Goal: Communication & Community: Ask a question

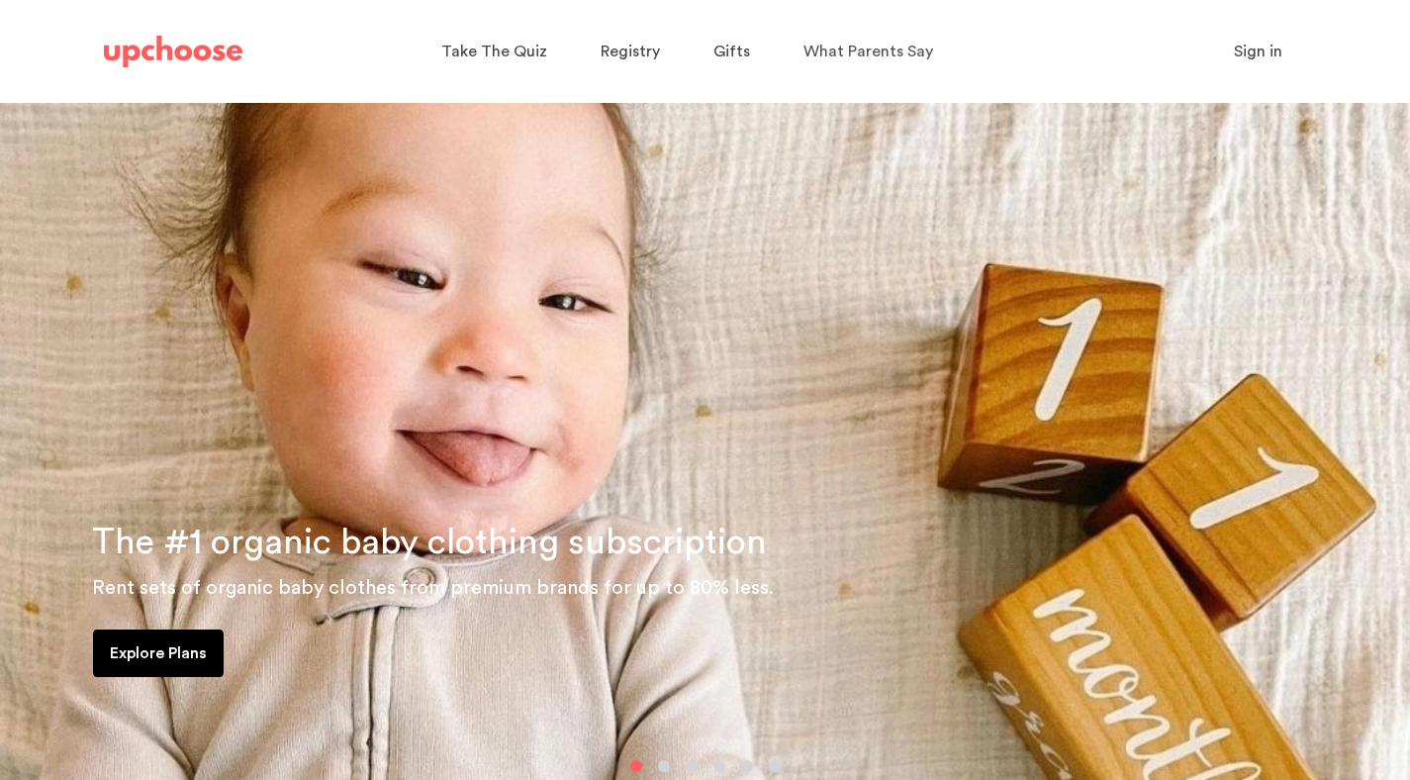
click at [1251, 47] on span "Sign in" at bounding box center [1258, 52] width 48 height 16
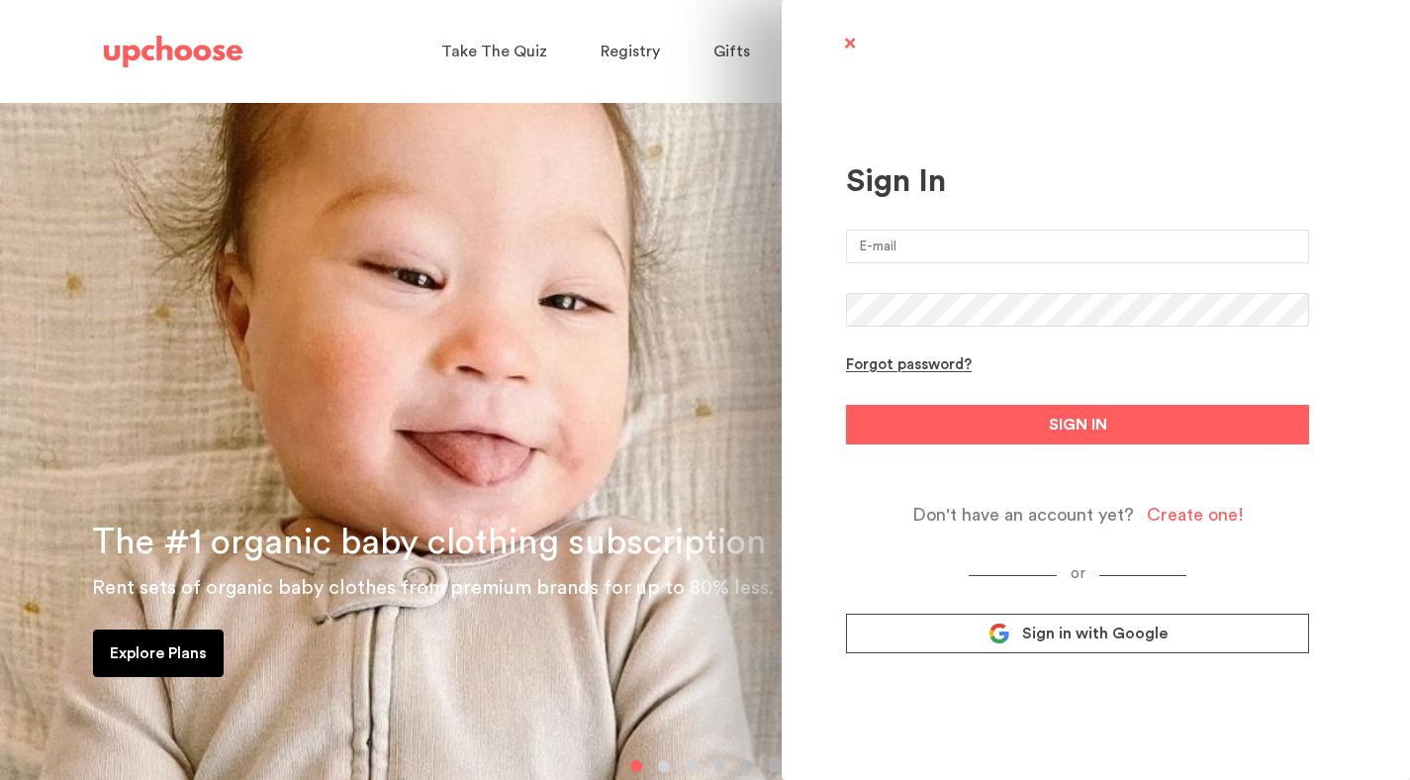
type input "[PERSON_NAME][EMAIL_ADDRESS][PERSON_NAME][DOMAIN_NAME]"
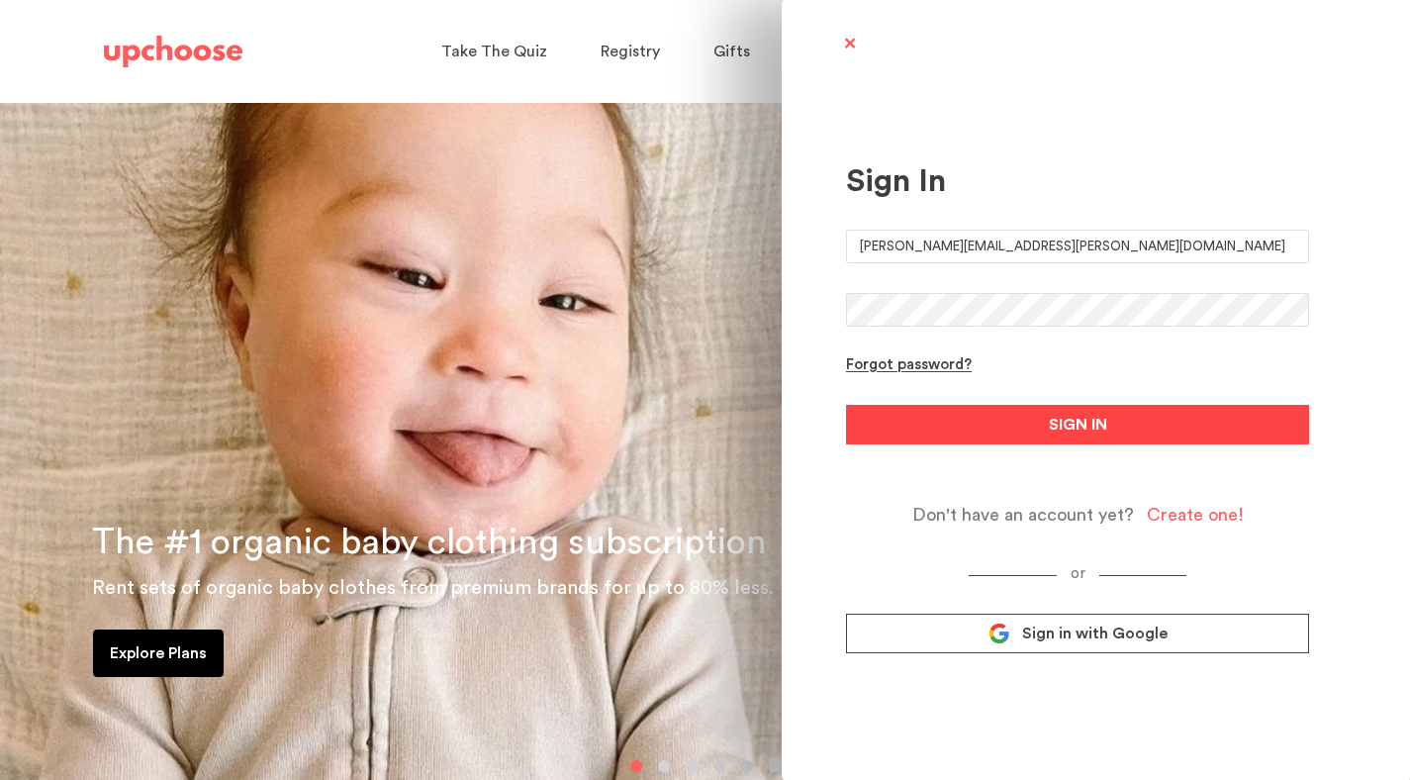
click at [1049, 416] on span "SIGN IN" at bounding box center [1078, 425] width 58 height 24
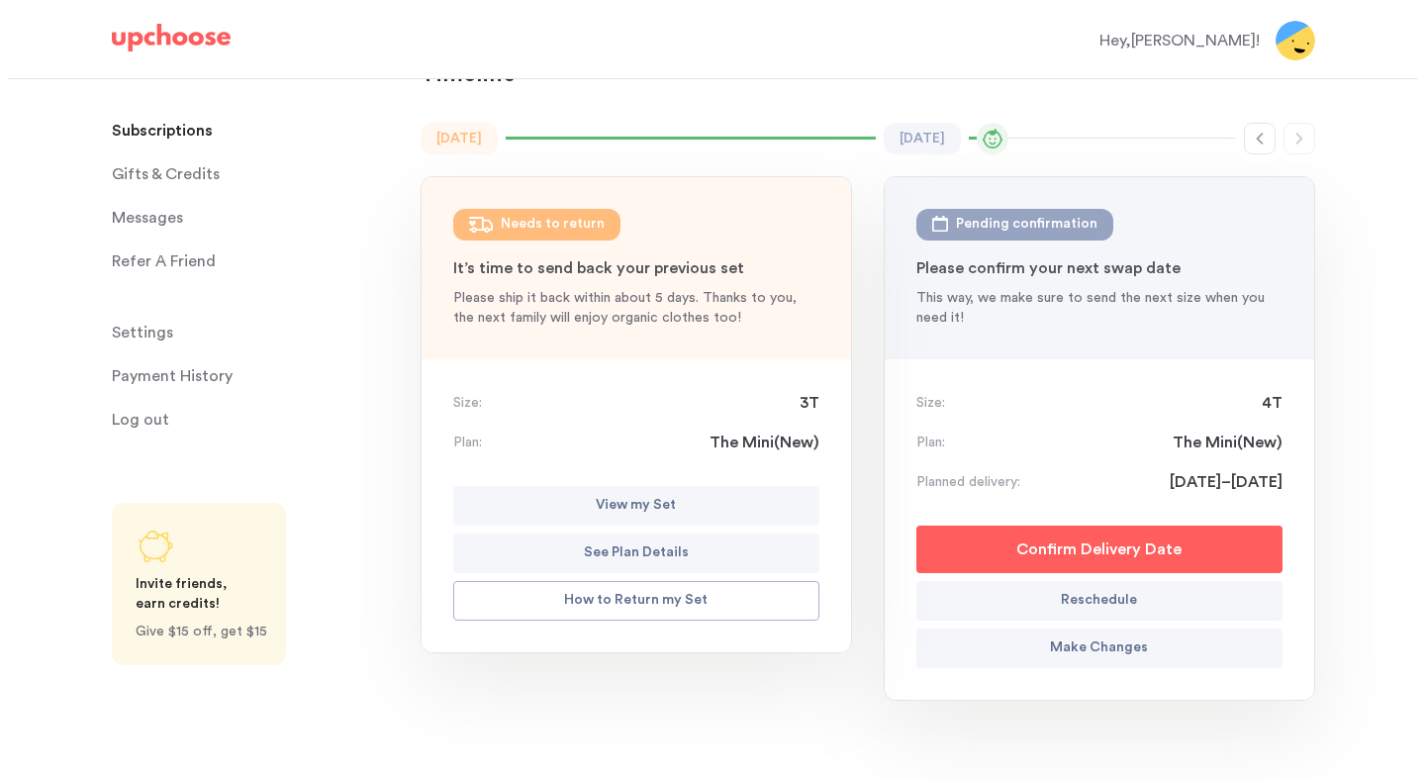
scroll to position [127, 0]
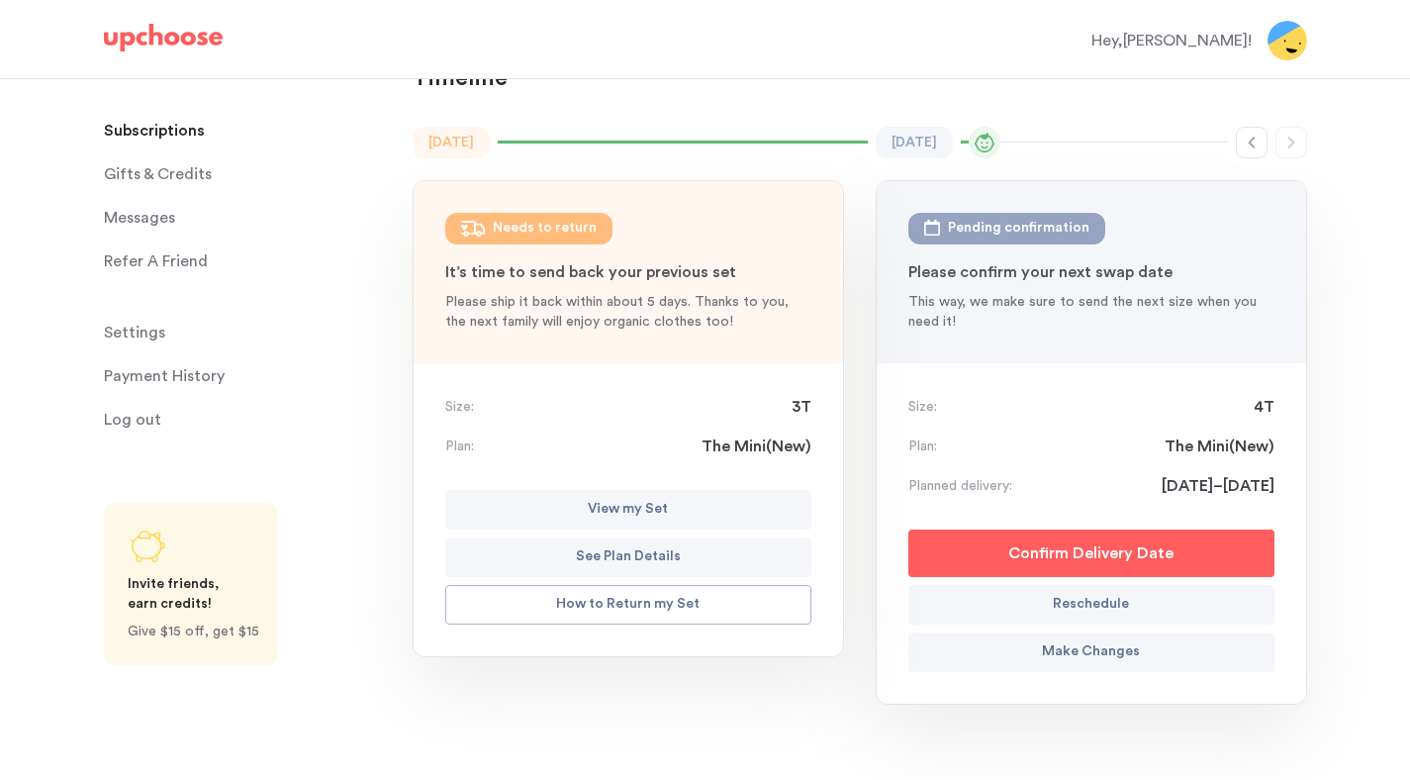
click at [1030, 650] on button "Make Changes" at bounding box center [1092, 652] width 366 height 40
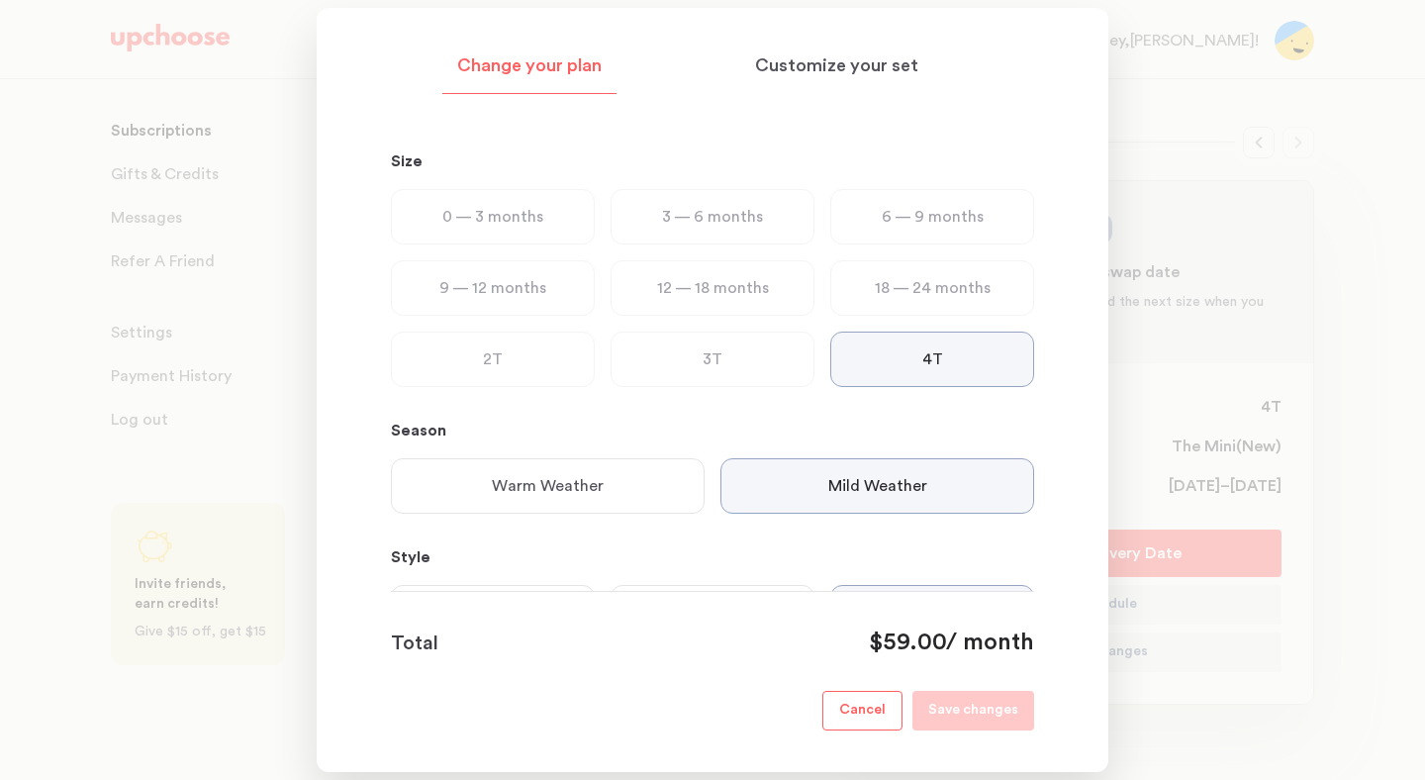
click at [734, 347] on div "3T" at bounding box center [713, 359] width 204 height 55
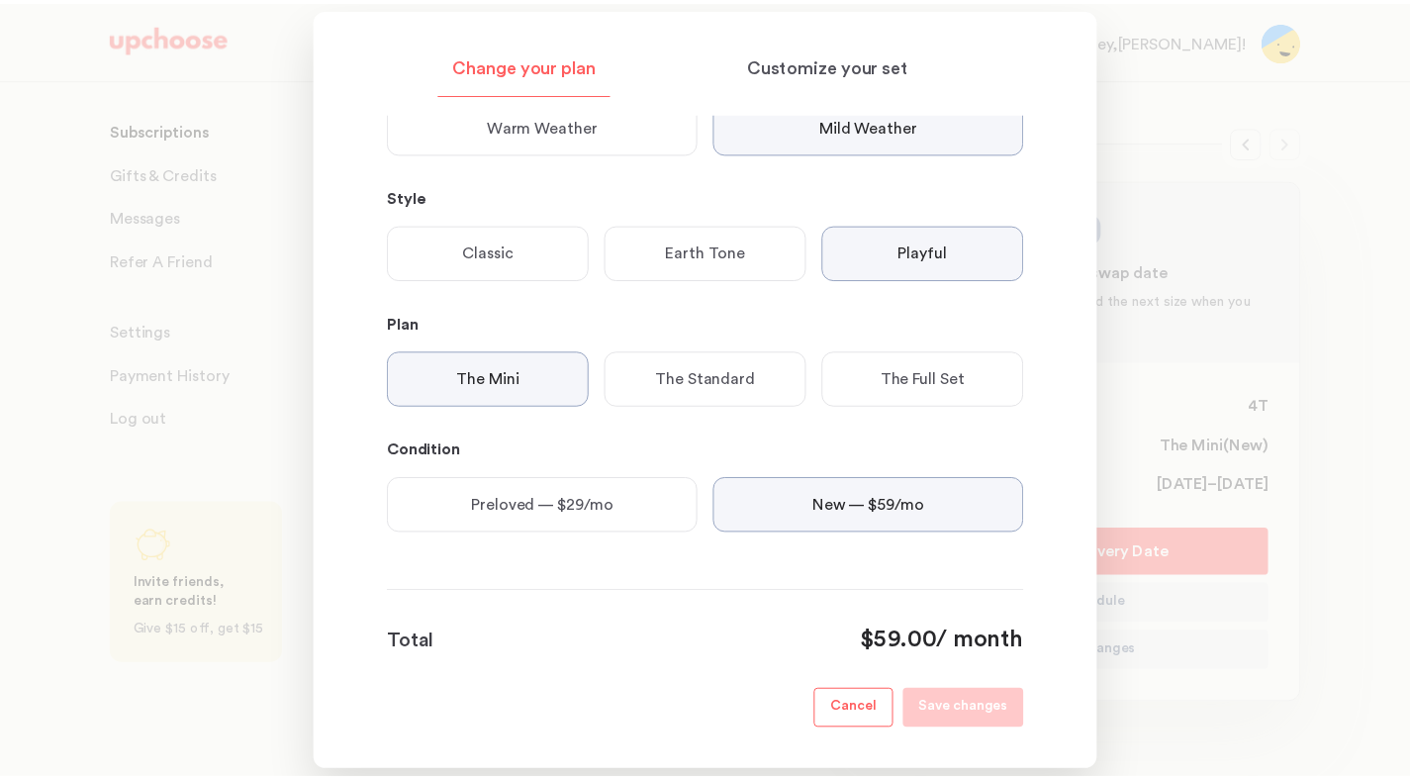
scroll to position [0, 0]
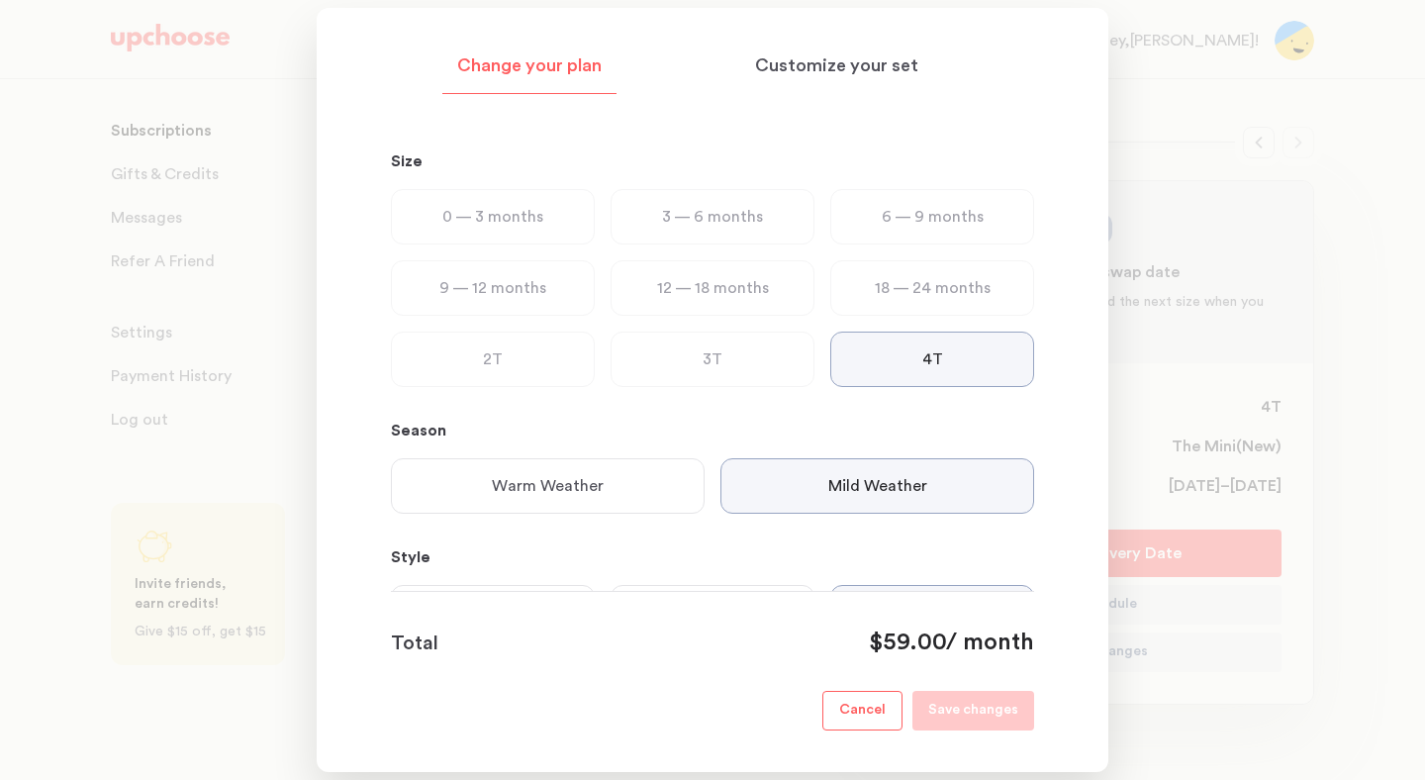
click at [228, 303] on div at bounding box center [712, 390] width 1425 height 780
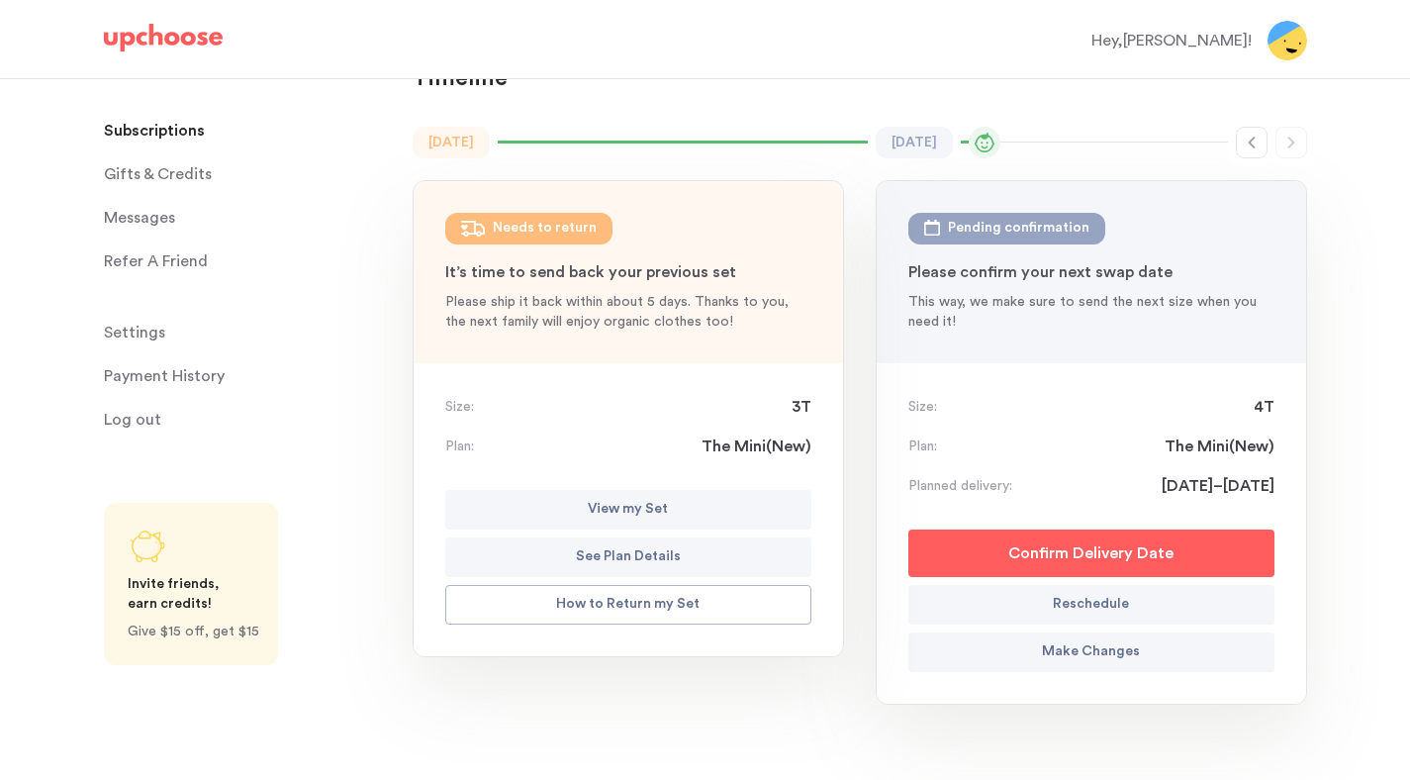
click at [154, 217] on span "Messages" at bounding box center [139, 218] width 71 height 40
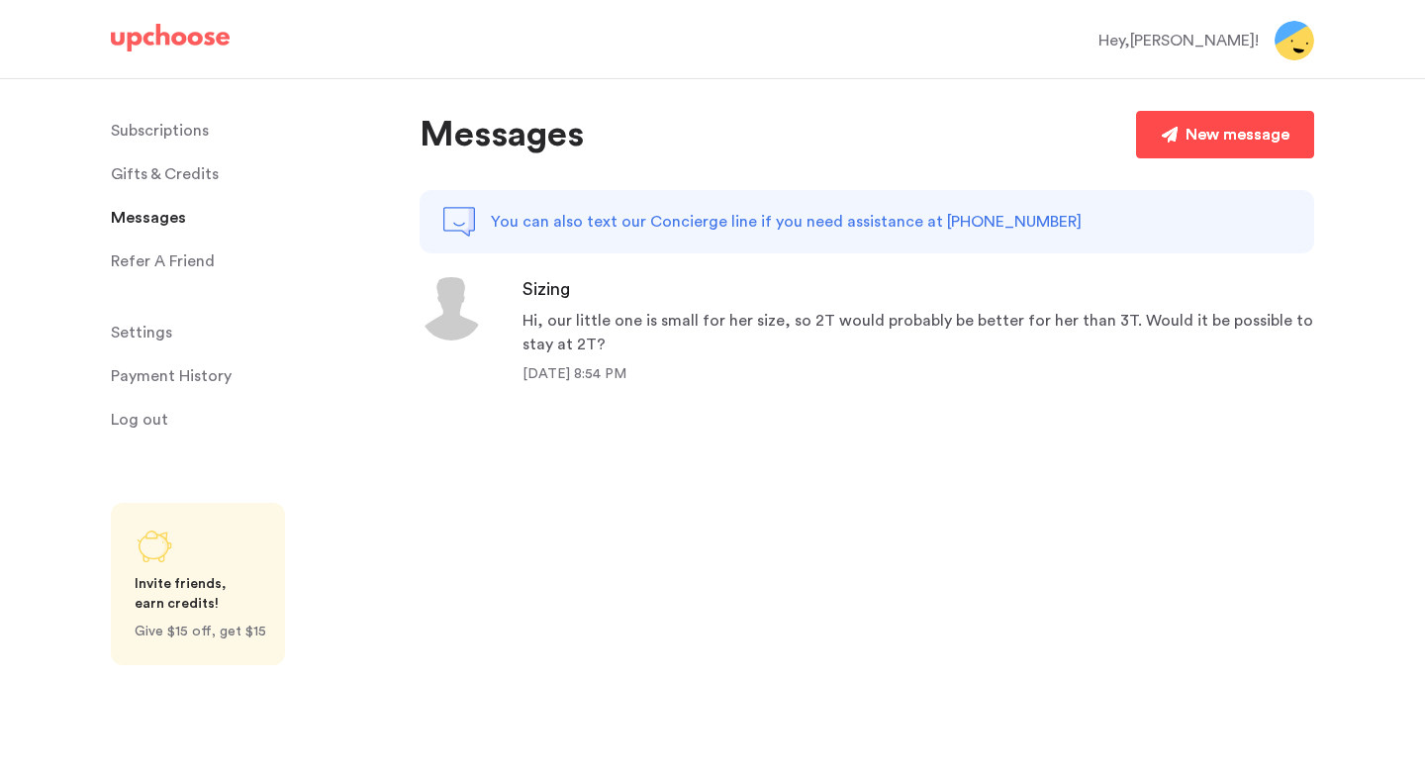
click at [1213, 153] on link "New message" at bounding box center [1225, 135] width 178 height 48
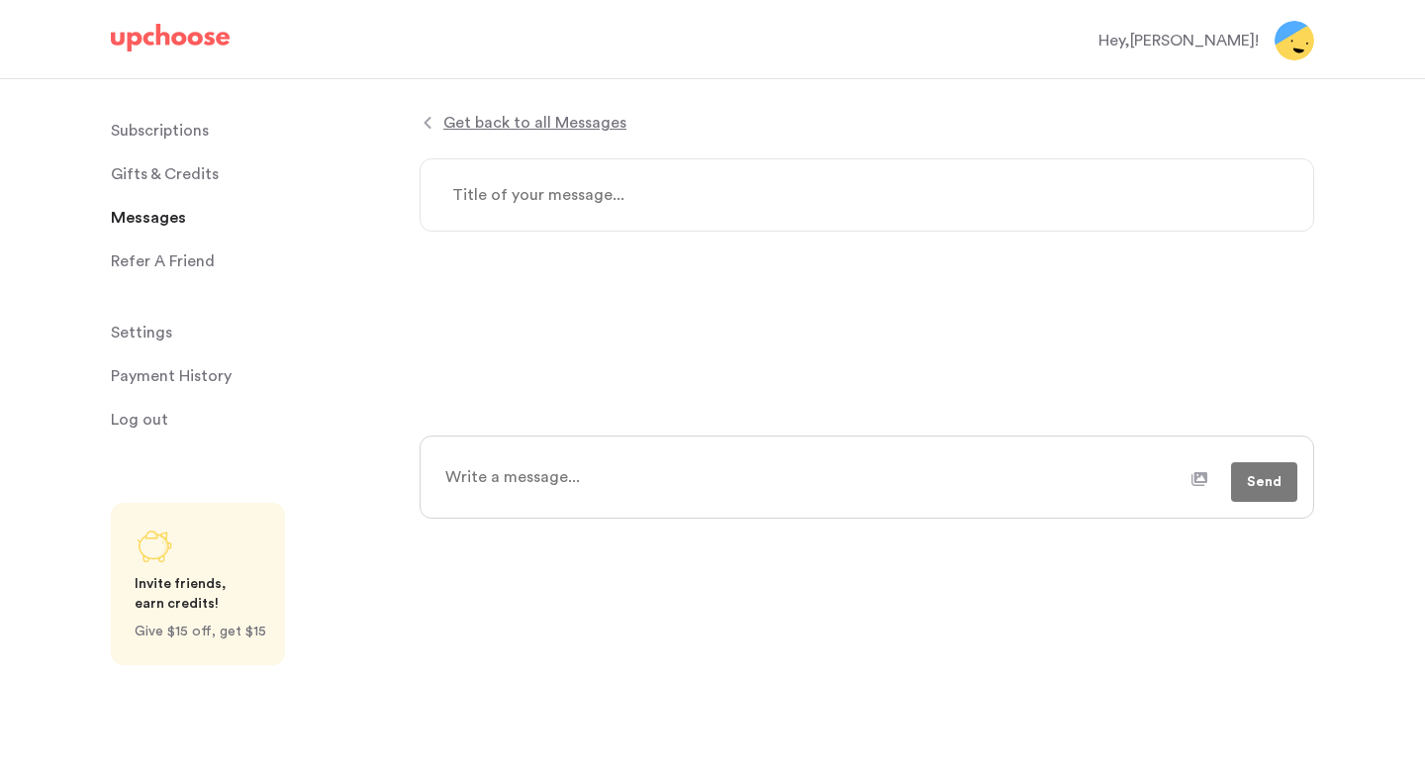
click at [578, 474] on textarea at bounding box center [812, 476] width 759 height 49
type textarea "x"
type textarea "C"
type textarea "x"
type textarea "Co"
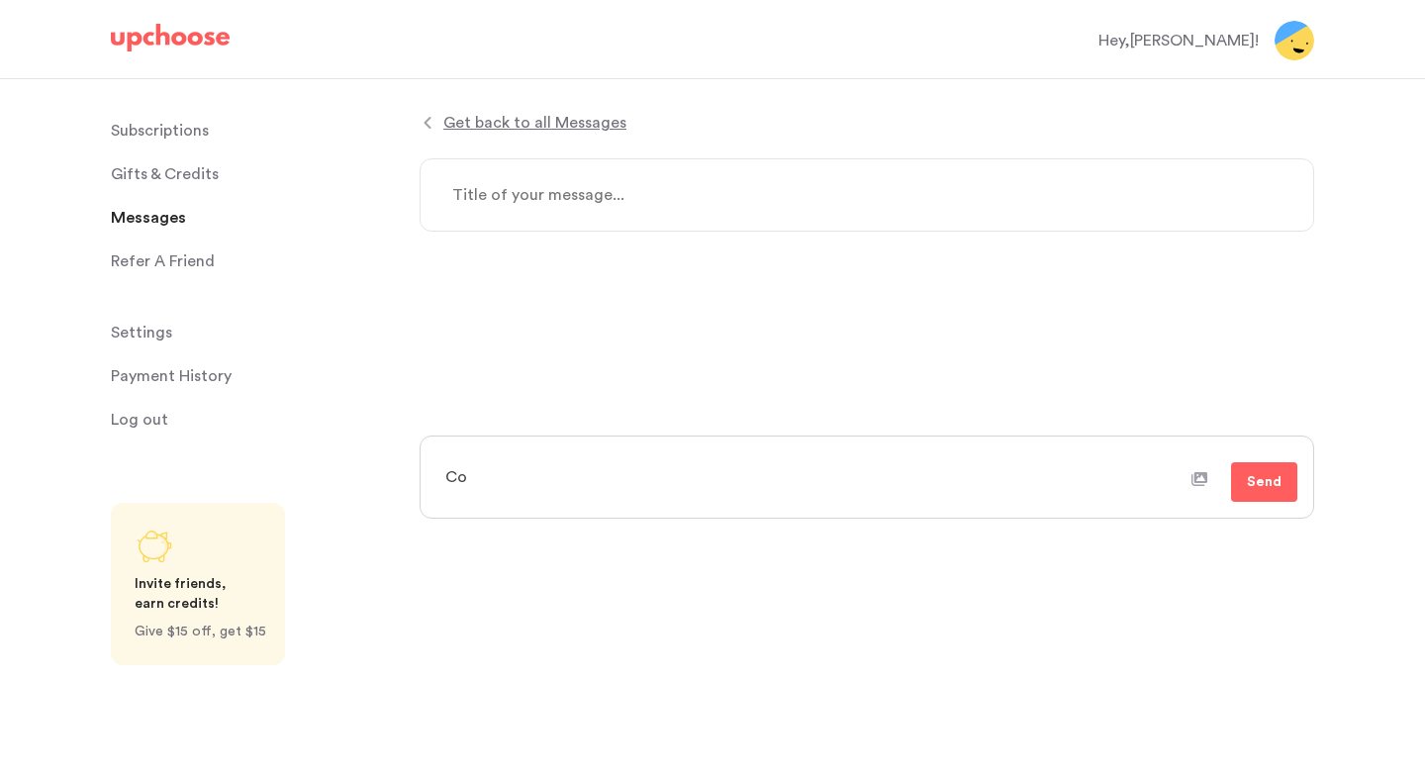
type textarea "x"
type textarea "Cou"
type textarea "x"
type textarea "Coul"
type textarea "x"
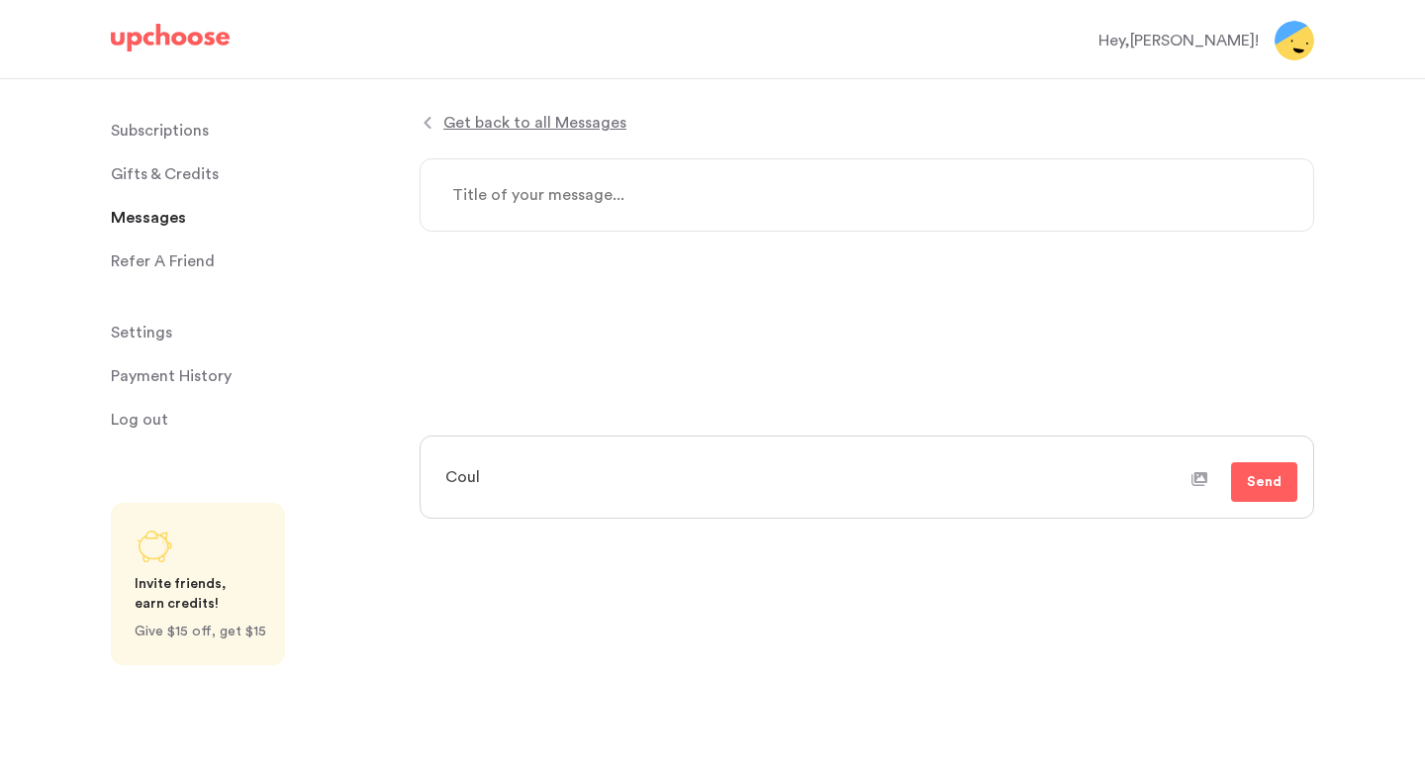
type textarea "Could"
type textarea "x"
type textarea "Could"
type textarea "x"
type textarea "Could w"
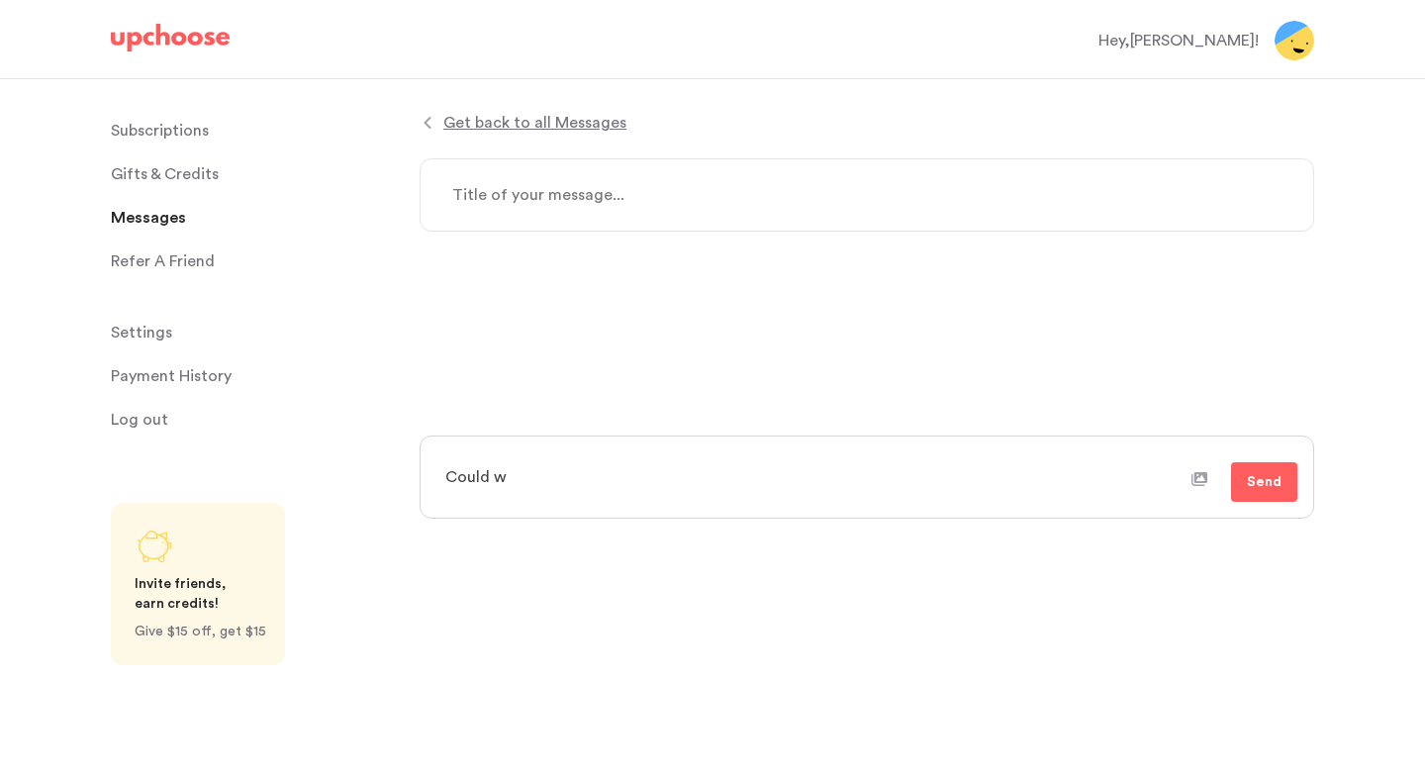
type textarea "x"
type textarea "Could we"
type textarea "x"
type textarea "Could we"
type textarea "x"
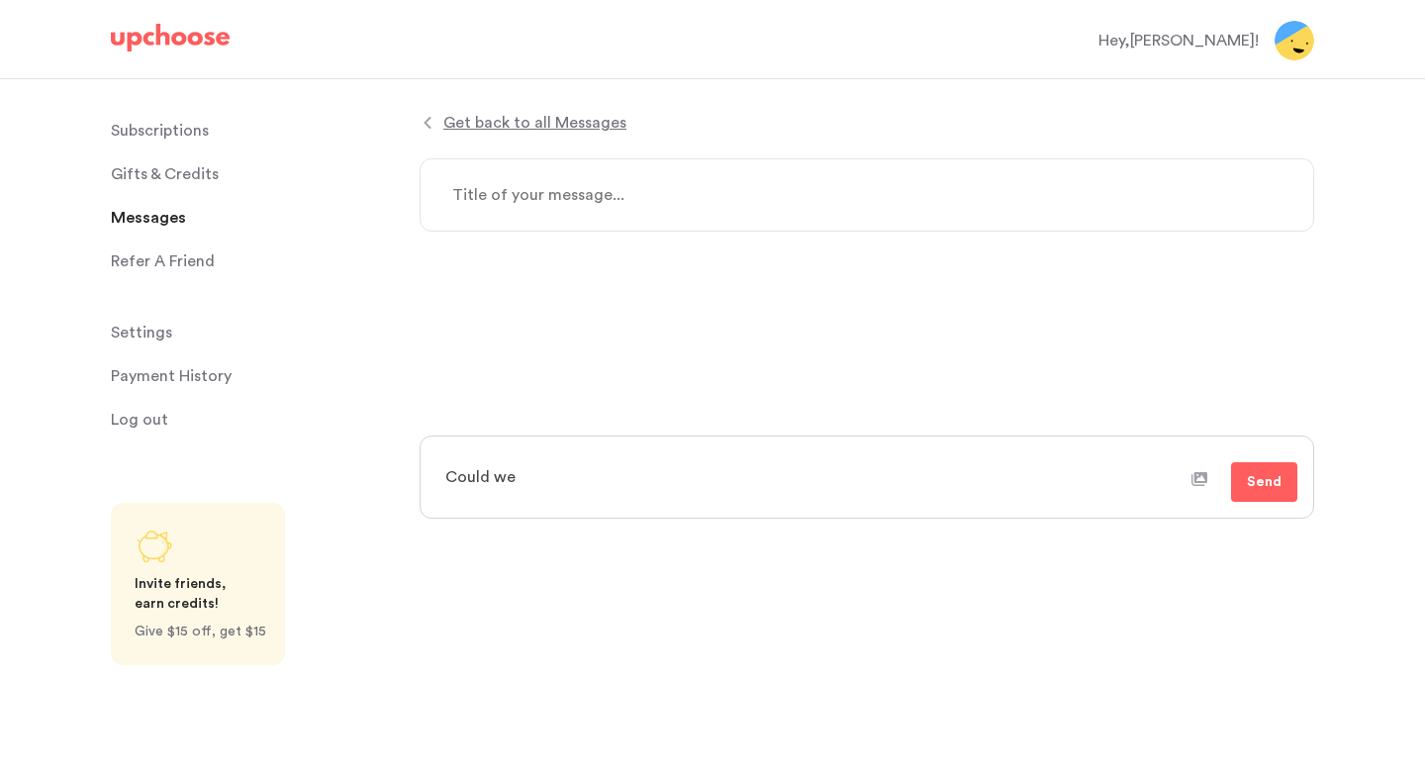
type textarea "Could we c"
type textarea "x"
type textarea "Could we ch"
type textarea "x"
type textarea "Could we cha"
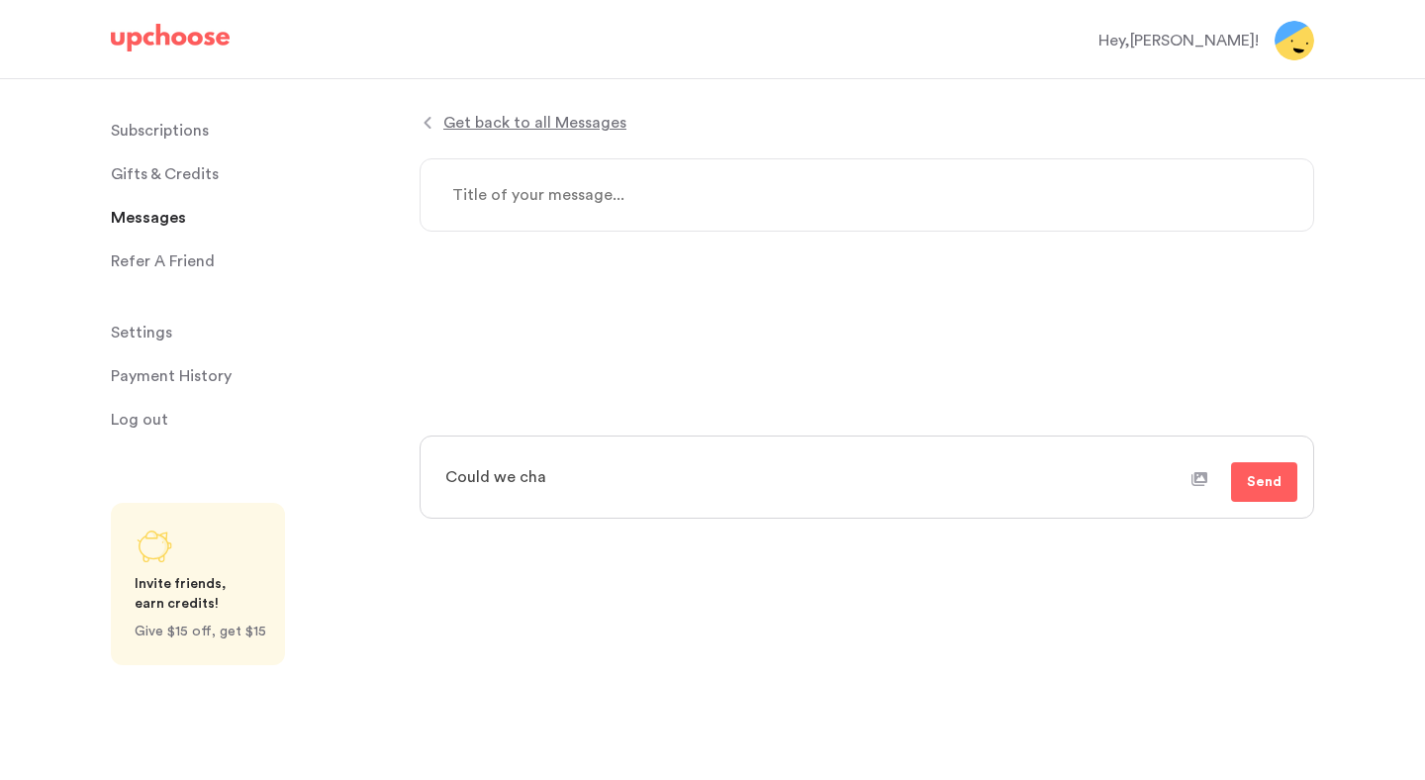
type textarea "x"
type textarea "Could we chan"
type textarea "x"
type textarea "Could we chang"
type textarea "x"
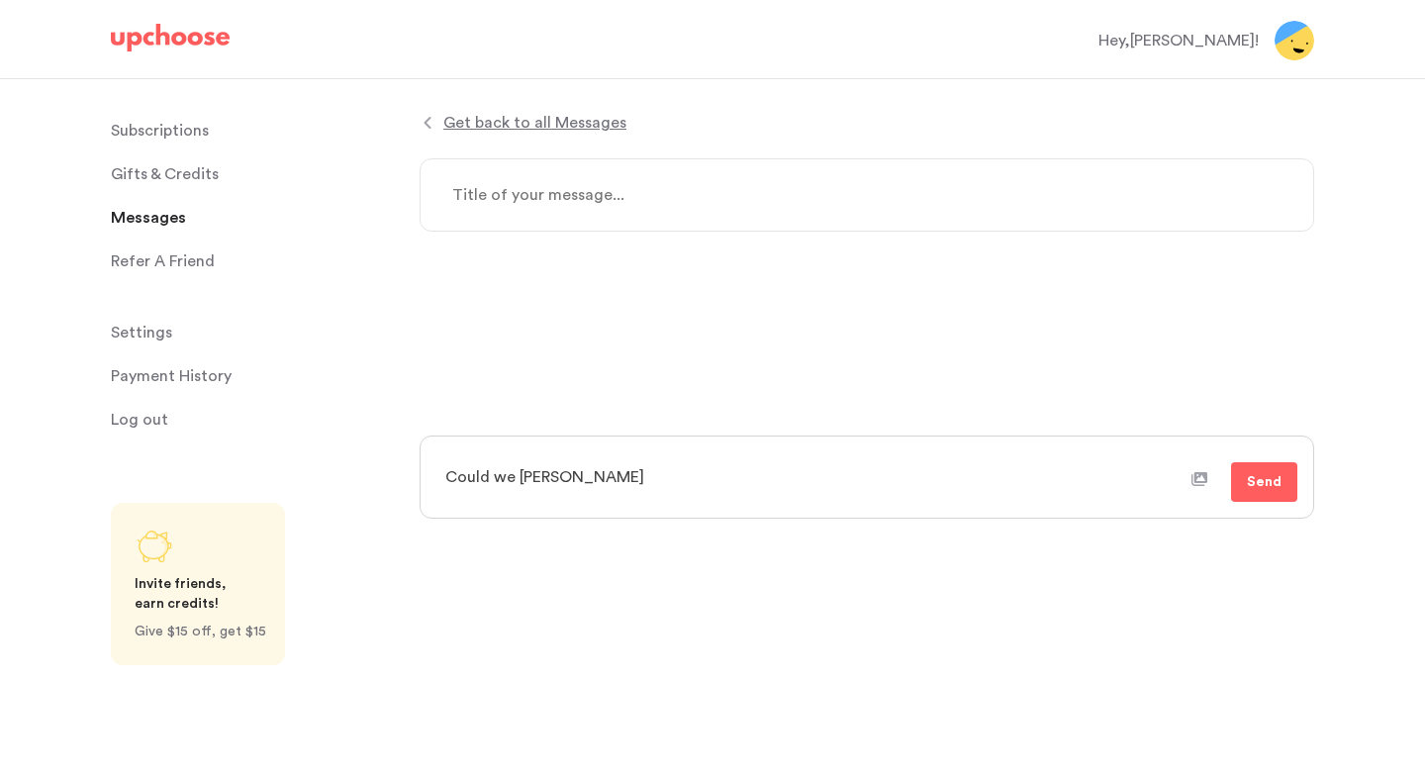
type textarea "Could we change"
type textarea "x"
type textarea "Could we change t"
type textarea "x"
type textarea "Could we change th"
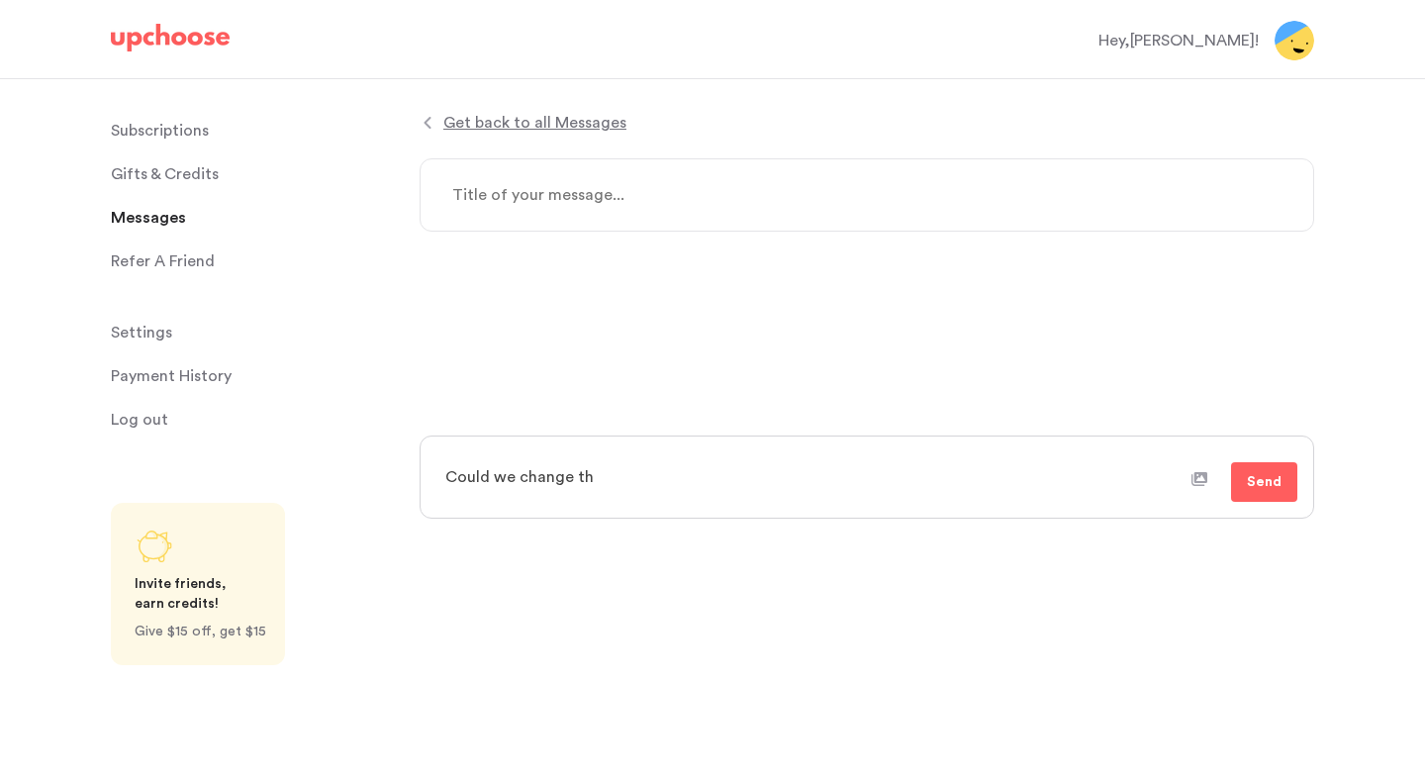
type textarea "x"
type textarea "Could we change the"
type textarea "x"
type textarea "Could we change the s"
type textarea "x"
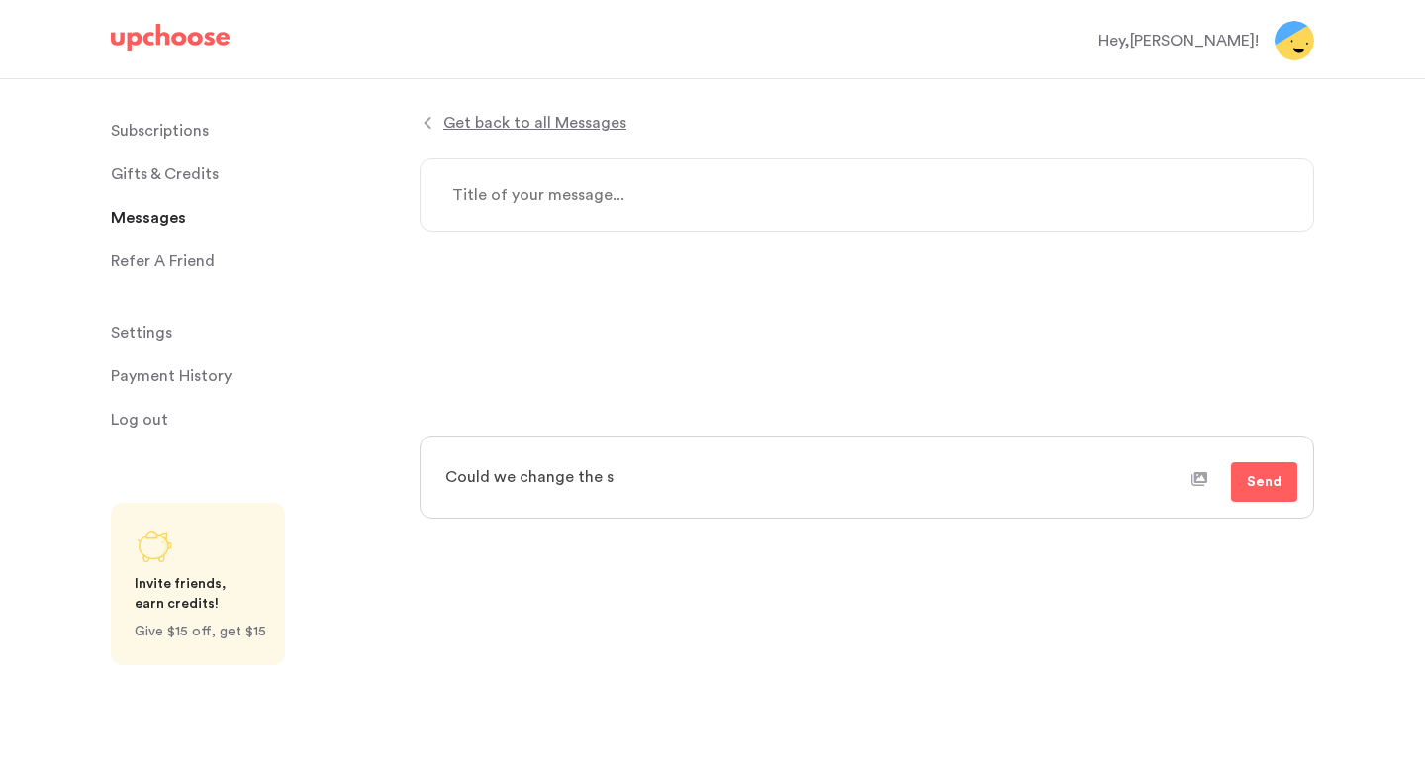
type textarea "Could we change the si"
type textarea "x"
type textarea "Could we change the siz"
type textarea "x"
type textarea "Could we change the sizi"
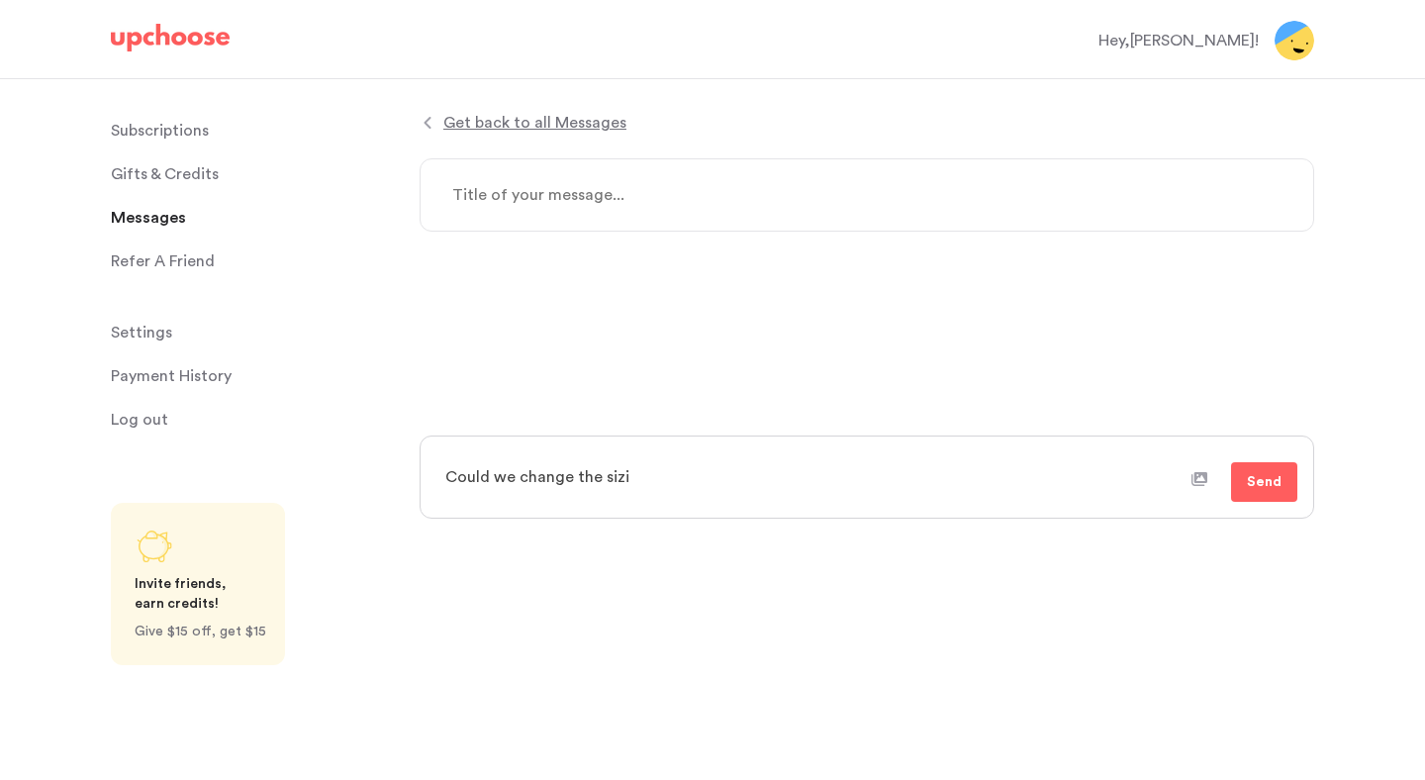
type textarea "x"
type textarea "Could we change the sizin"
type textarea "x"
type textarea "Could we change the sizing"
type textarea "x"
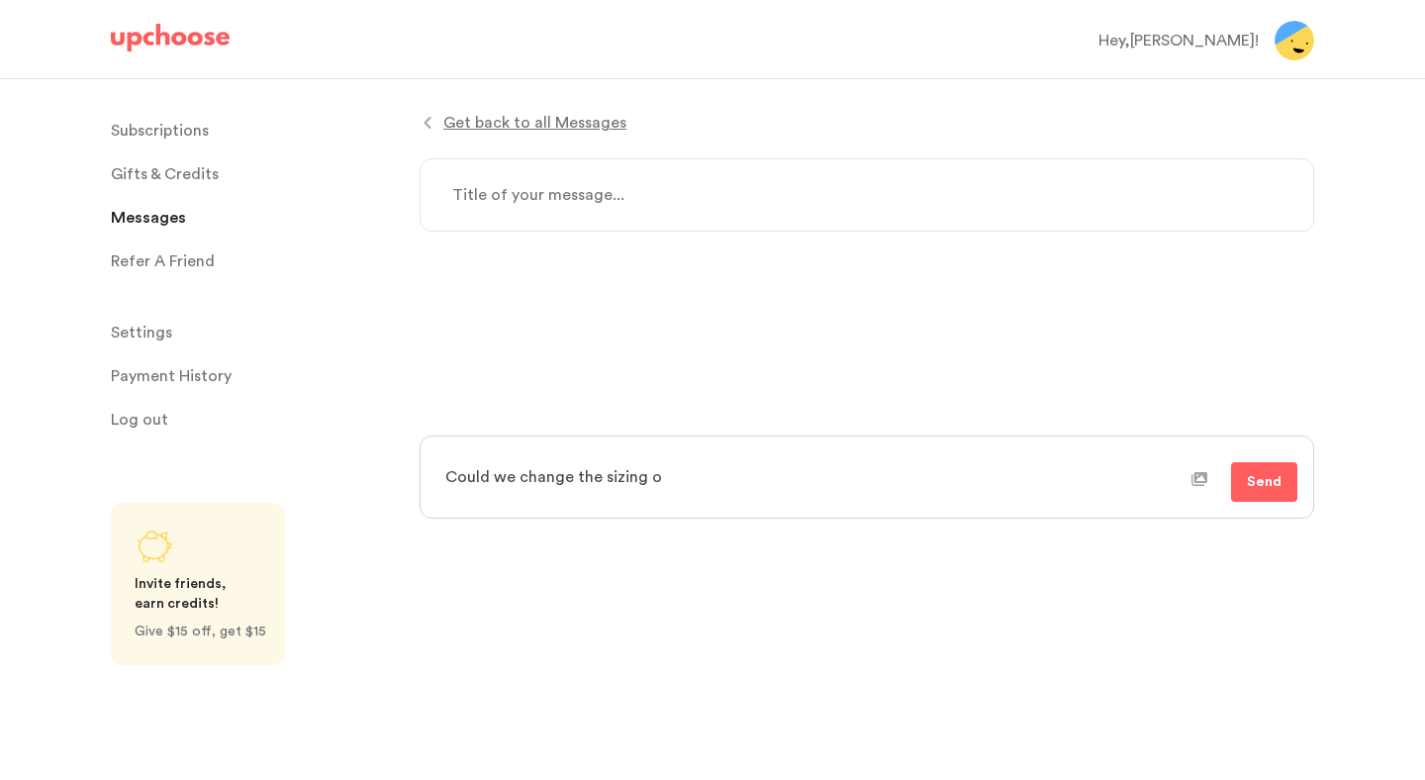
type textarea "Could we change the sizing of"
type textarea "x"
type textarea "Could we change the sizing of o"
type textarea "x"
type textarea "Could we change the sizing of ou"
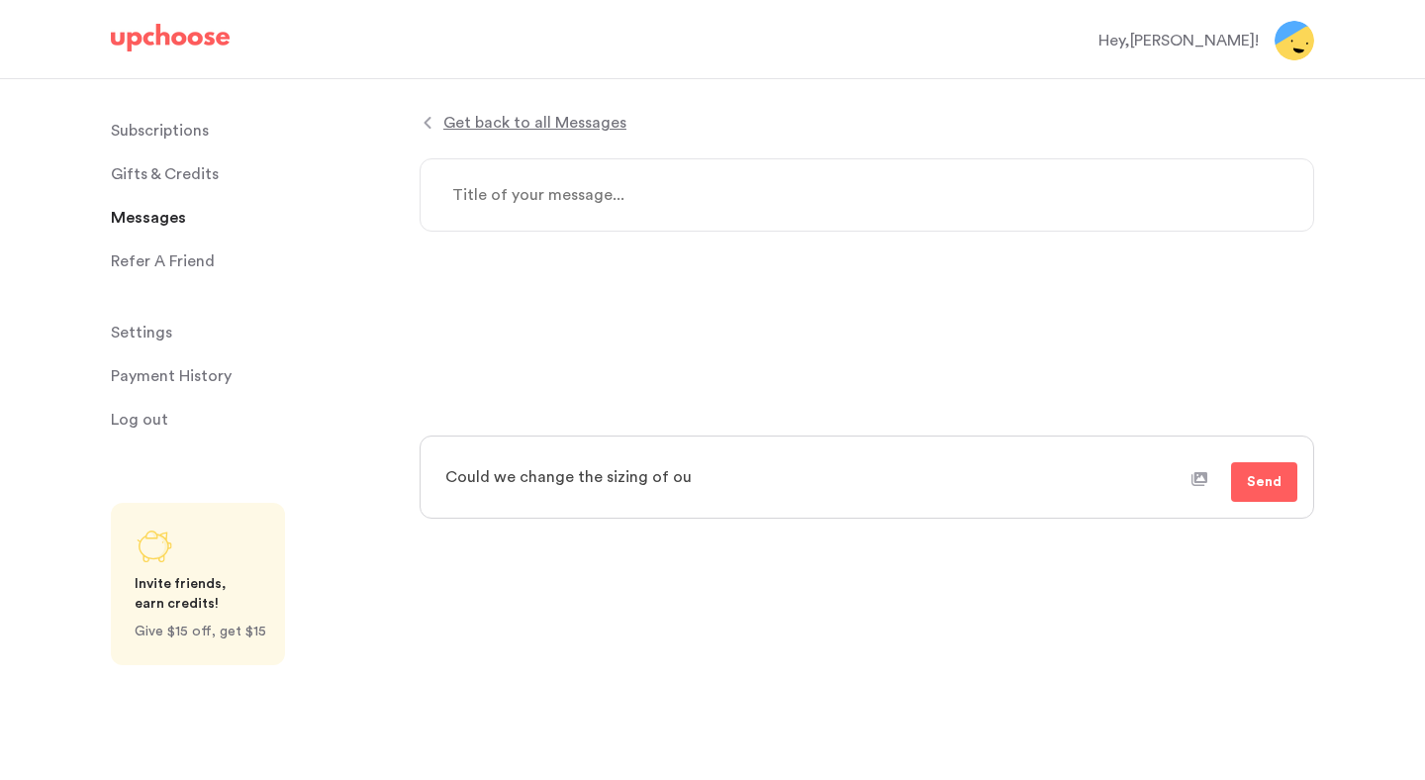
type textarea "x"
type textarea "Could we change the sizing of our"
type textarea "x"
type textarea "Could we change the sizing of our n"
type textarea "x"
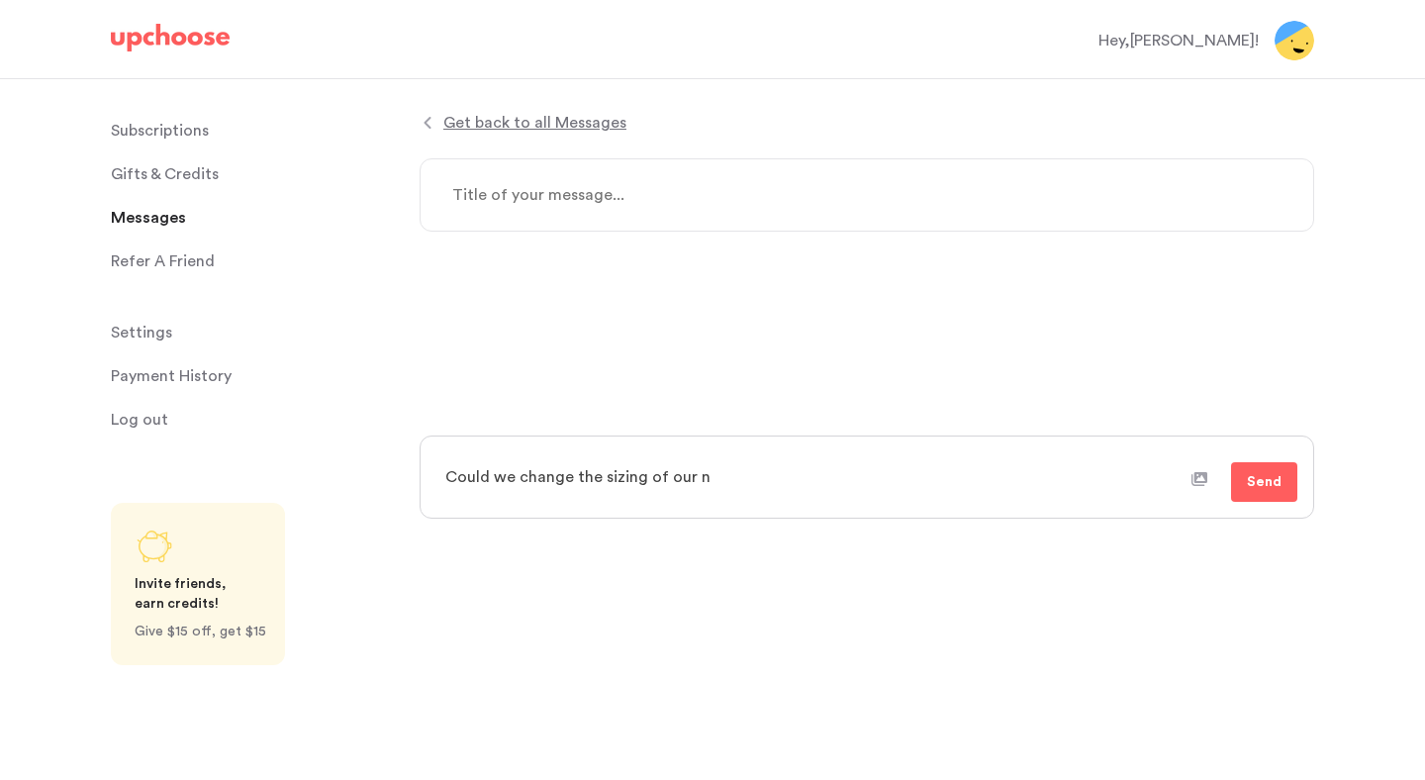
type textarea "Could we change the sizing of our ne"
type textarea "x"
type textarea "Could we change the sizing of our nex"
type textarea "x"
type textarea "Could we change the sizing of our next"
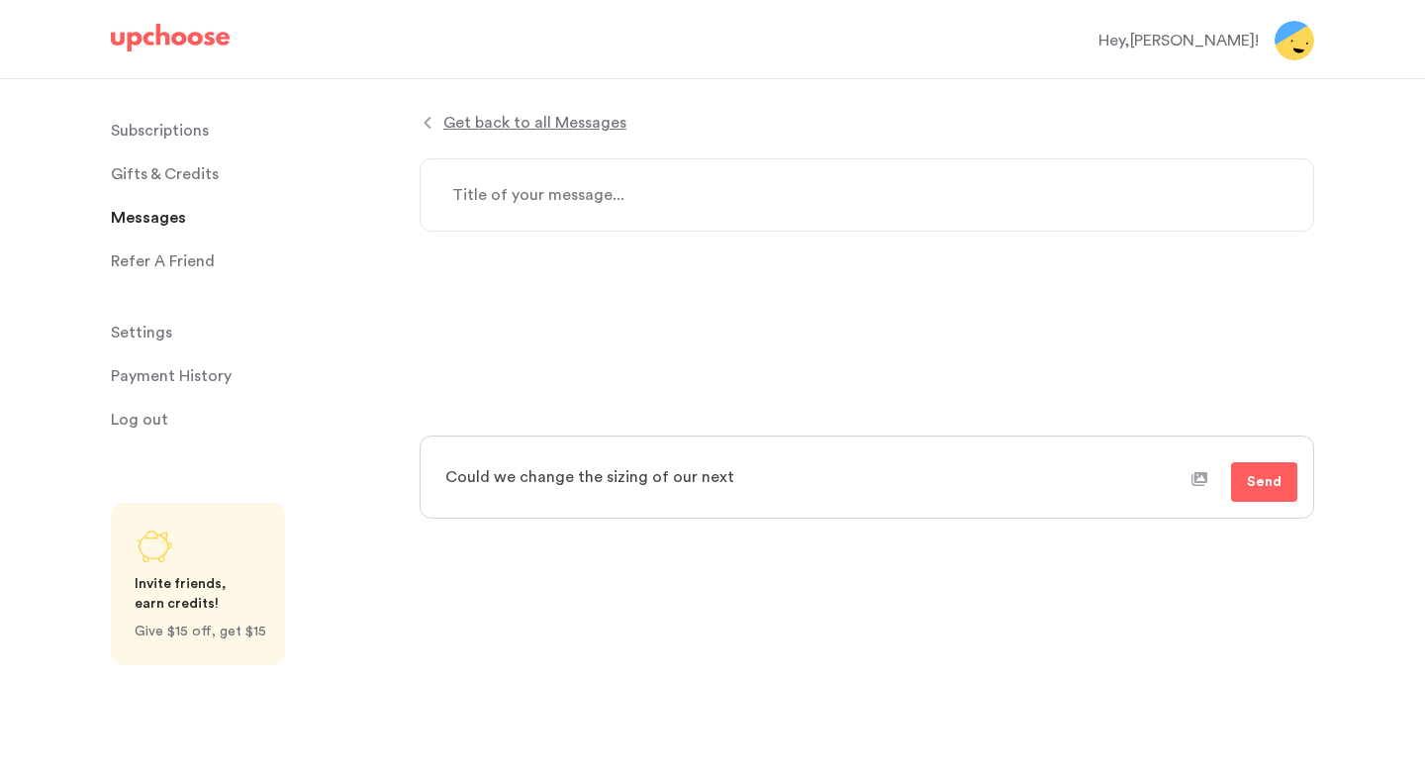
type textarea "x"
type textarea "Could we change the sizing of our next"
type textarea "x"
type textarea "Could we change the sizing of our next o"
type textarea "x"
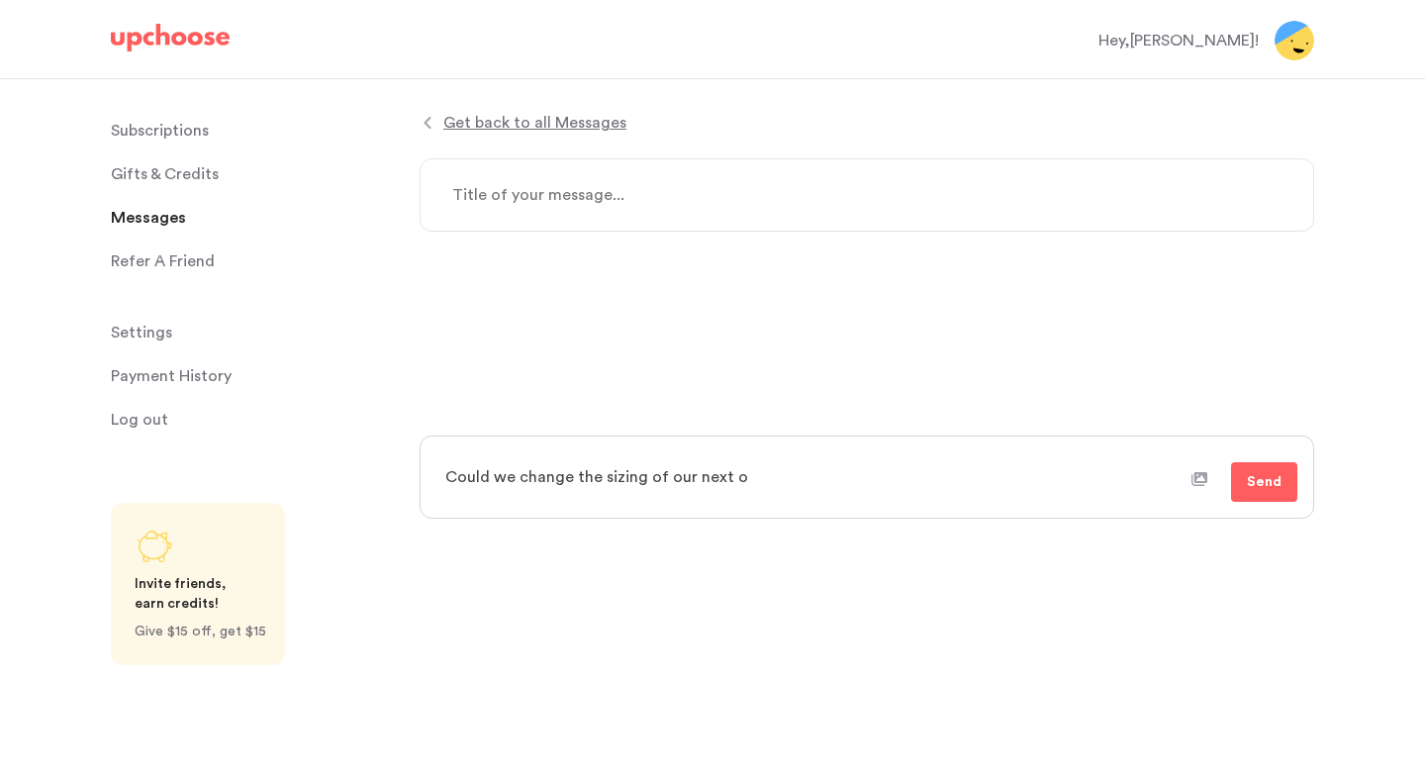
type textarea "Could we change the sizing of our next or"
type textarea "x"
type textarea "Could we change the sizing of our next ord"
type textarea "x"
type textarea "Could we change the sizing of our next orde"
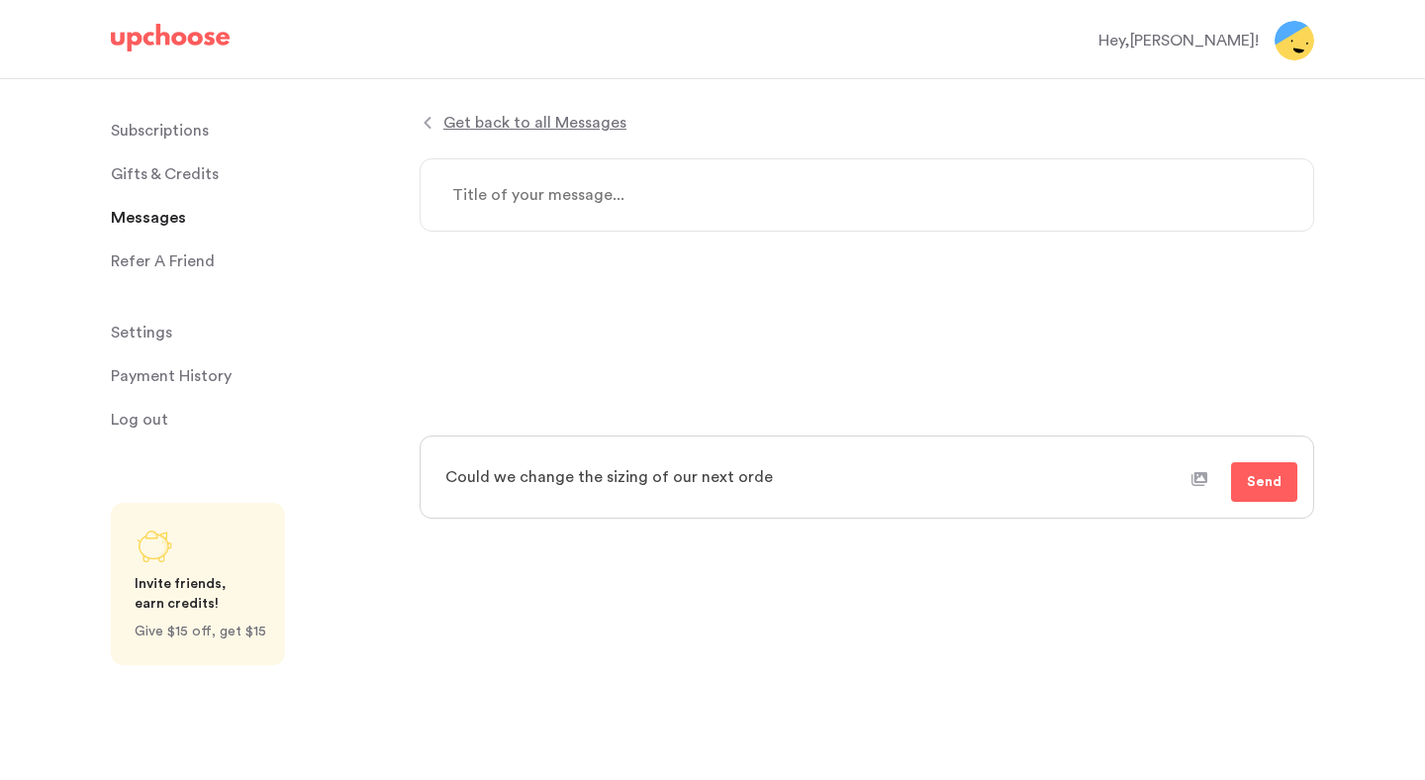
type textarea "x"
type textarea "Could we change the sizing of our next order"
type textarea "x"
type textarea "Could we change the sizing of our next ordert"
type textarea "x"
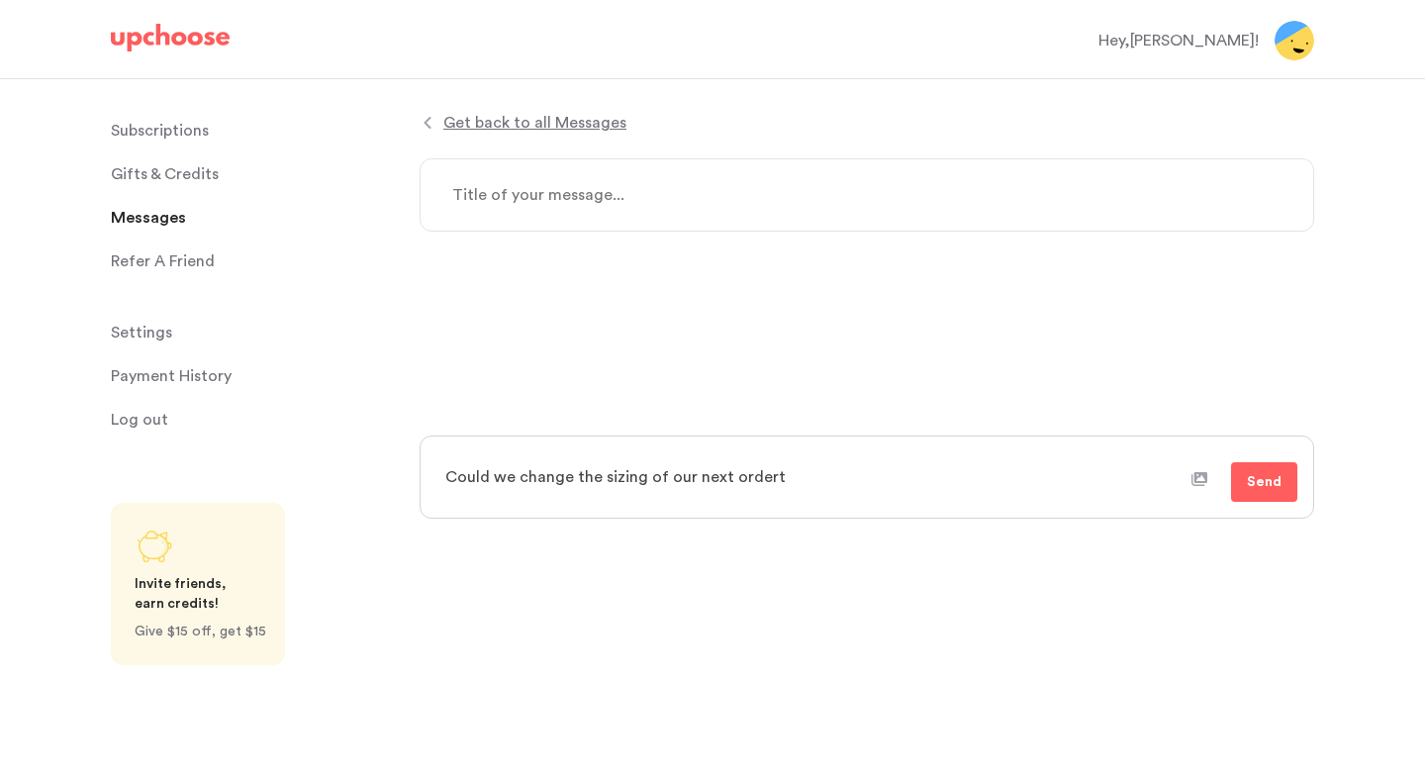
type textarea "Could we change the sizing of our next ordert"
type textarea "x"
type textarea "Could we change the sizing of our next ordert"
type textarea "x"
type textarea "Could we change the sizing of our next order"
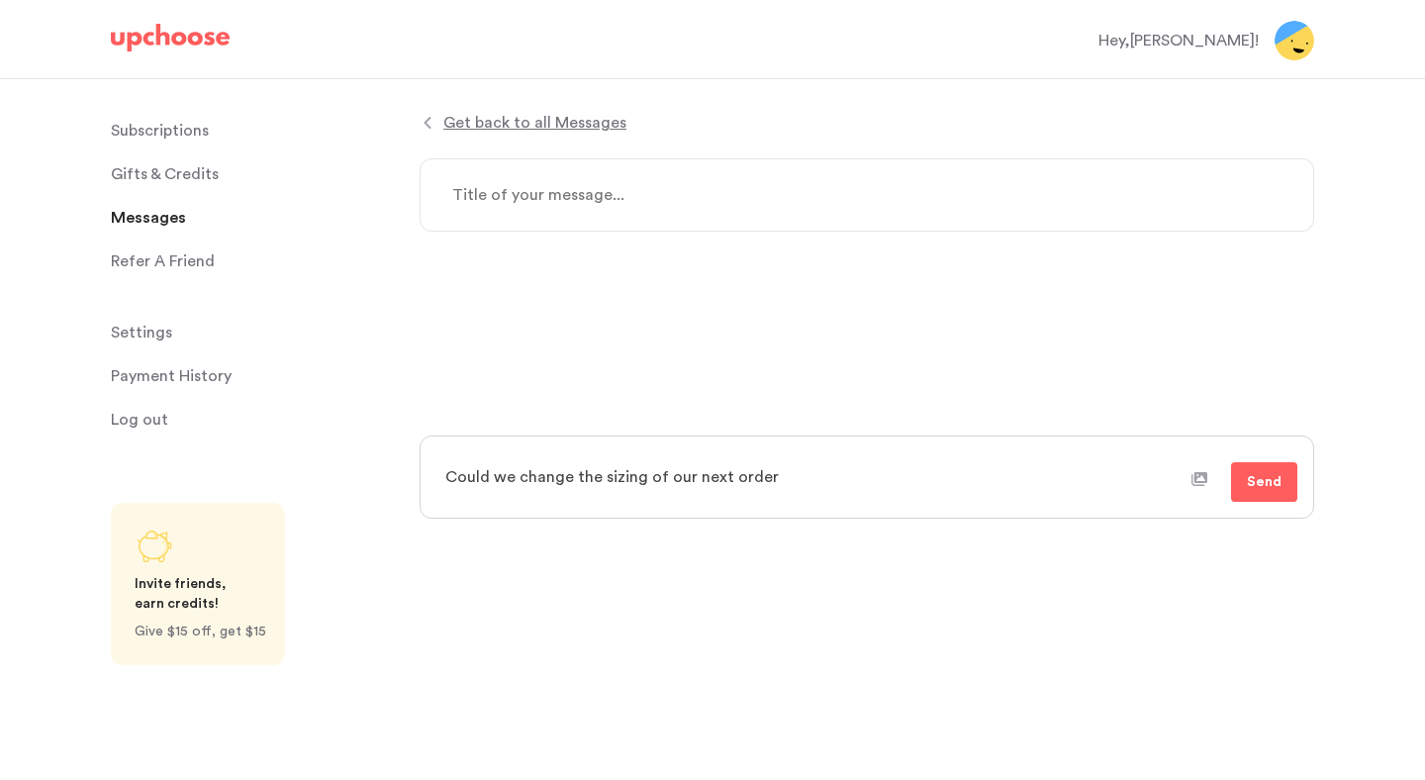
type textarea "x"
type textarea "Could we change the sizing of our next order"
type textarea "x"
type textarea "Could we change the sizing of our next order t"
type textarea "x"
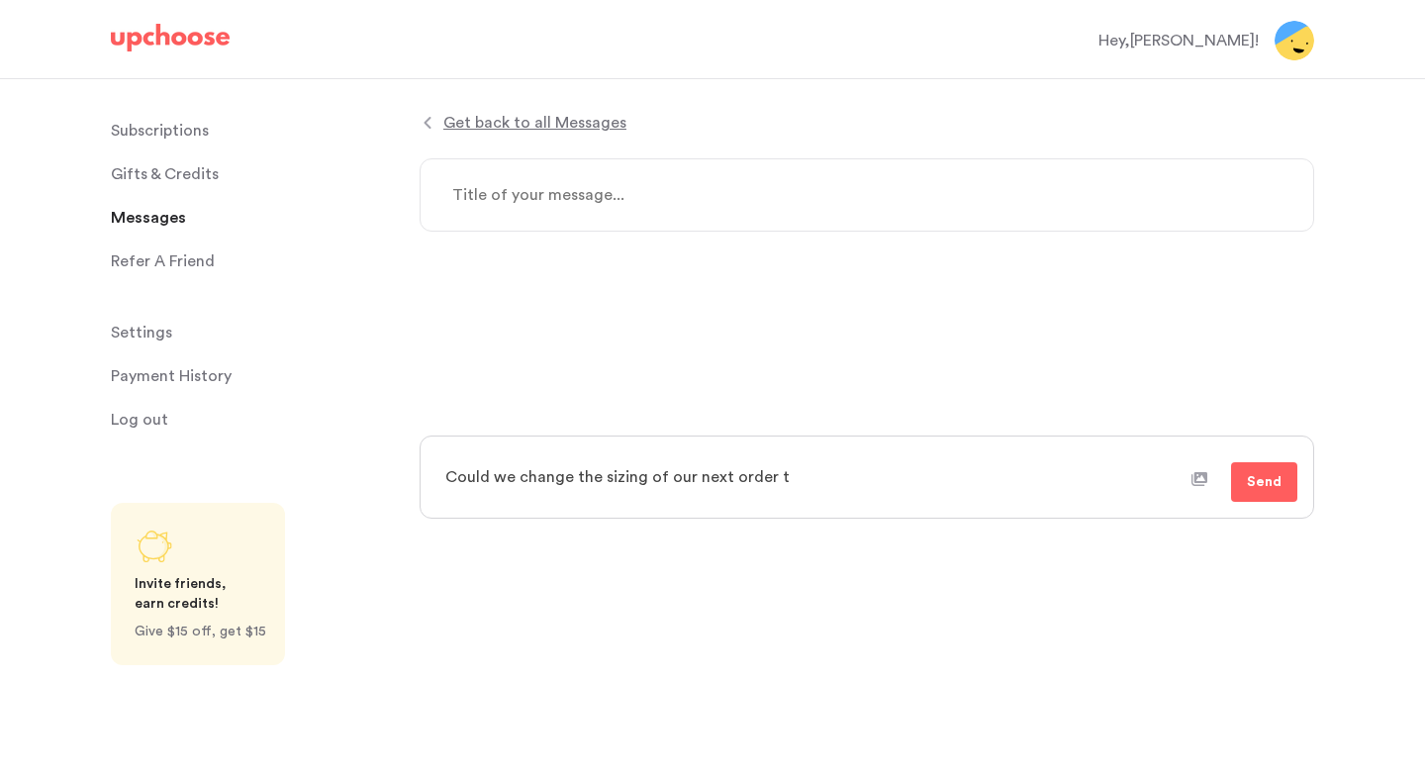
type textarea "Could we change the sizing of our next order to"
type textarea "x"
type textarea "Could we change the sizing of our next order to"
type textarea "x"
type textarea "Could we change the sizing of our next order to b"
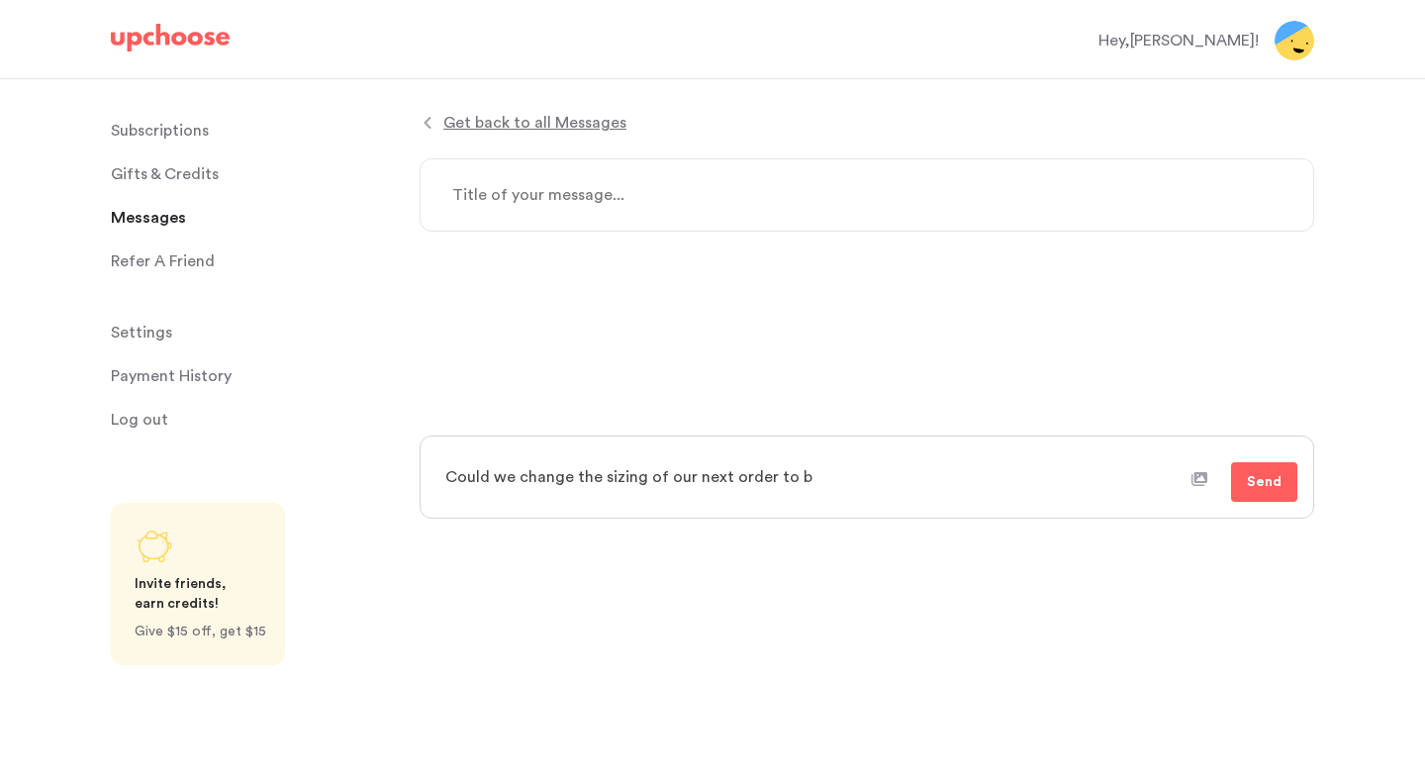
type textarea "x"
type textarea "Could we change the sizing of our next order to be"
type textarea "x"
type textarea "Could we change the sizing of our next order to be"
type textarea "x"
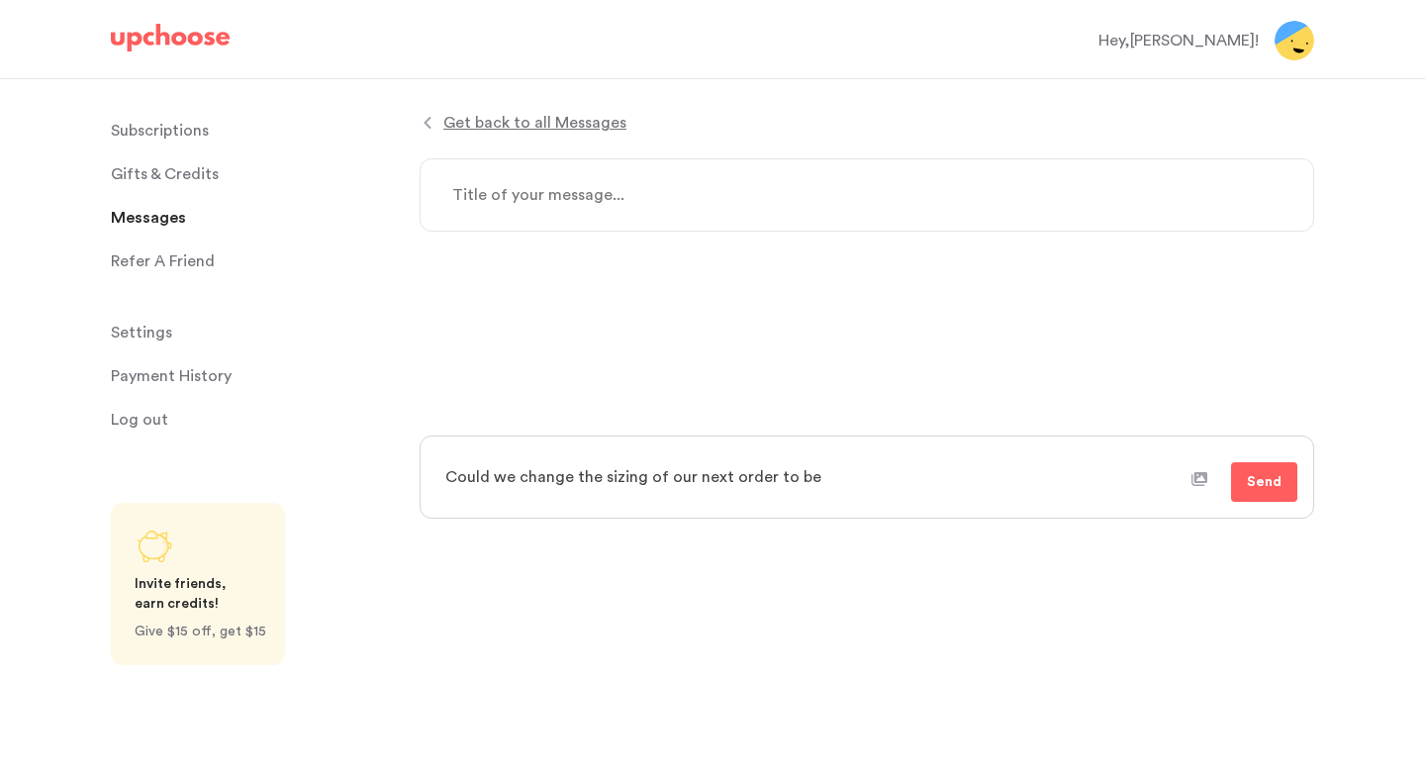
type textarea "Could we change the sizing of our next order to be 3"
type textarea "x"
type textarea "Could we change the sizing of our next order to be 3T"
type textarea "x"
type textarea "Could we change the sizing of our next order to be 3T"
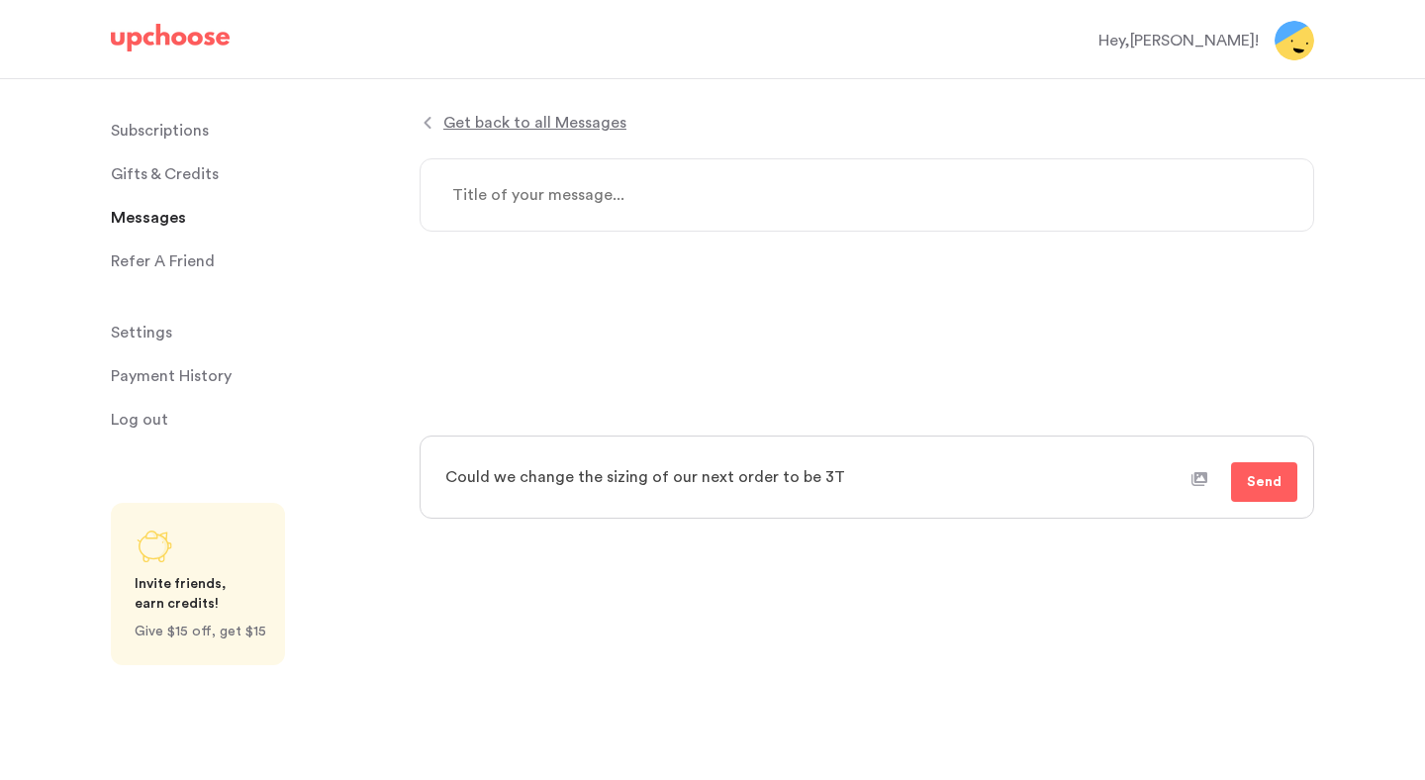
type textarea "x"
type textarea "Could we change the sizing of our next order to be 3T i"
type textarea "x"
type textarea "Could we change the sizing of our next order to be 3T in"
type textarea "x"
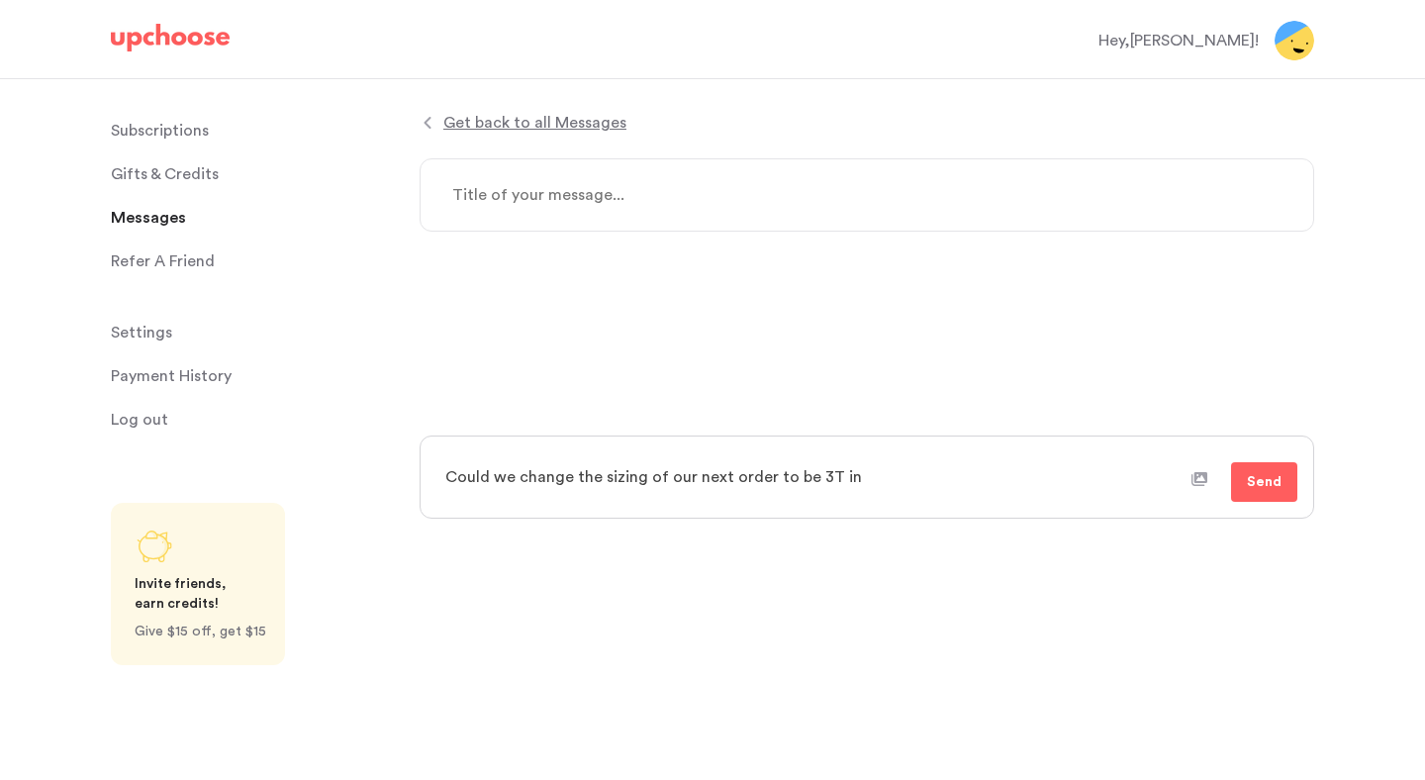
type textarea "Could we change the sizing of our next order to be 3T ins"
type textarea "x"
type textarea "Could we change the sizing of our next order to be 3T inst"
type textarea "x"
type textarea "Could we change the sizing of our next order to be 3T instea"
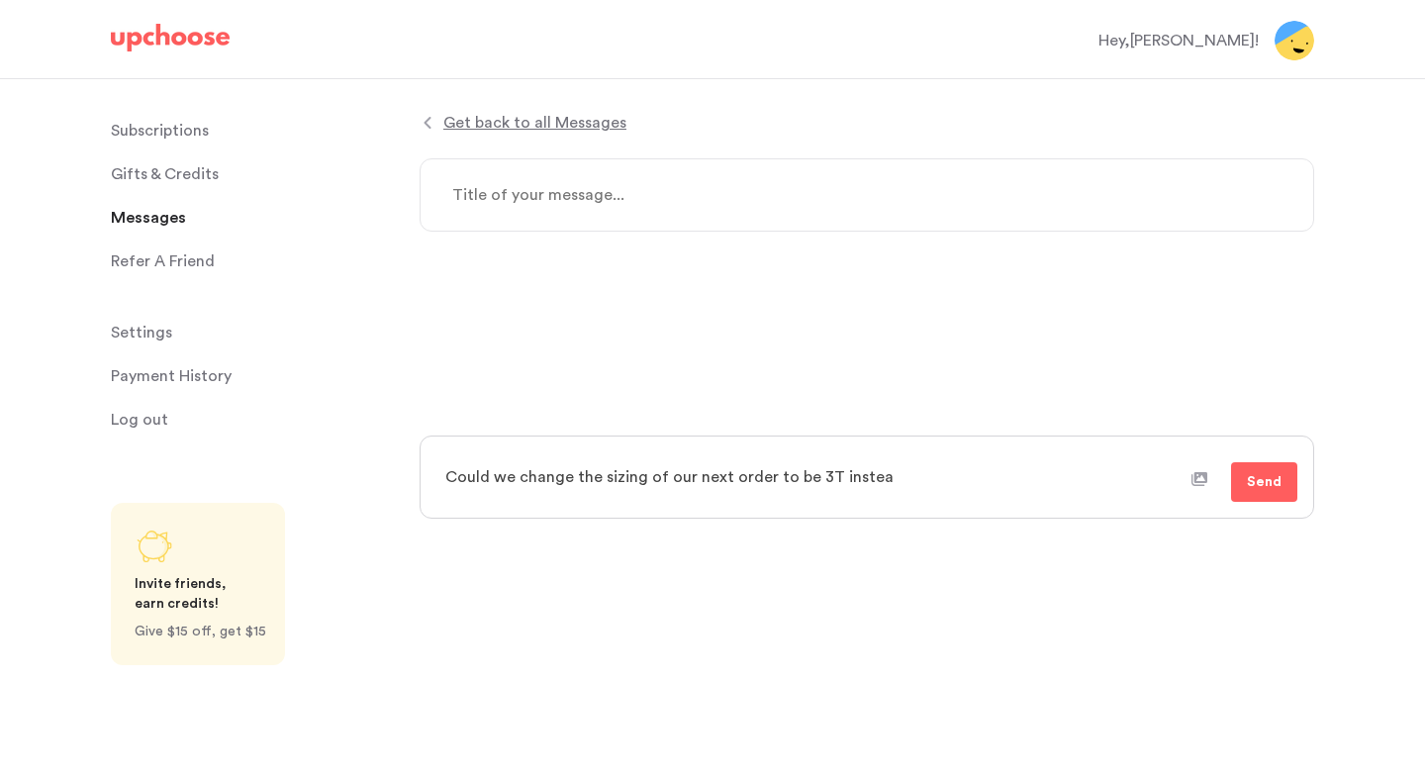
type textarea "x"
type textarea "Could we change the sizing of our next order to be 3T instead"
type textarea "x"
type textarea "Could we change the sizing of our next order to be 3T instead o"
type textarea "x"
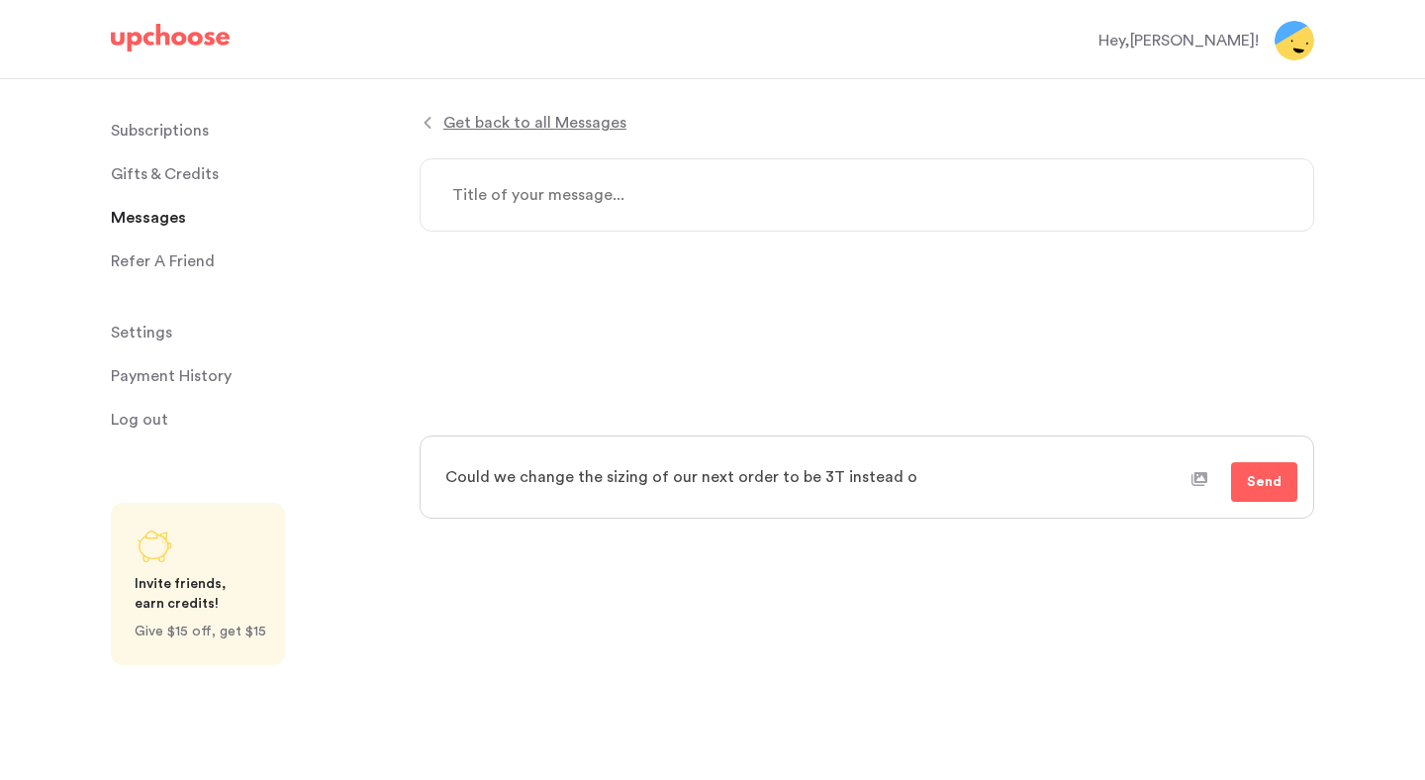
type textarea "Could we change the sizing of our next order to be 3T instead of"
type textarea "x"
type textarea "Could we change the sizing of our next order to be 3T instead of"
type textarea "x"
type textarea "Could we change the sizing of our next order to be 3T instead of $"
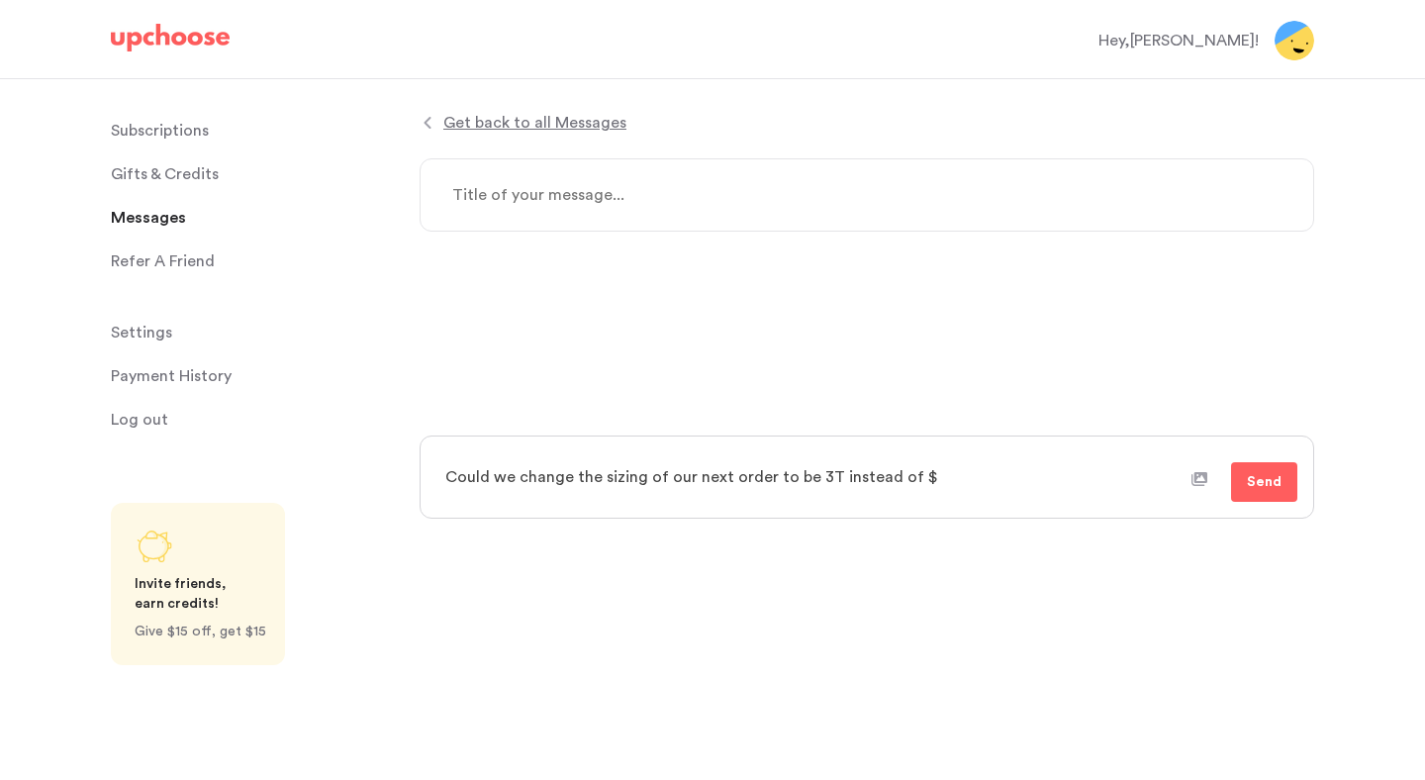
type textarea "x"
type textarea "Could we change the sizing of our next order to be 3T instead of"
type textarea "x"
type textarea "Could we change the sizing of our next order to be 3T instead of 4"
type textarea "x"
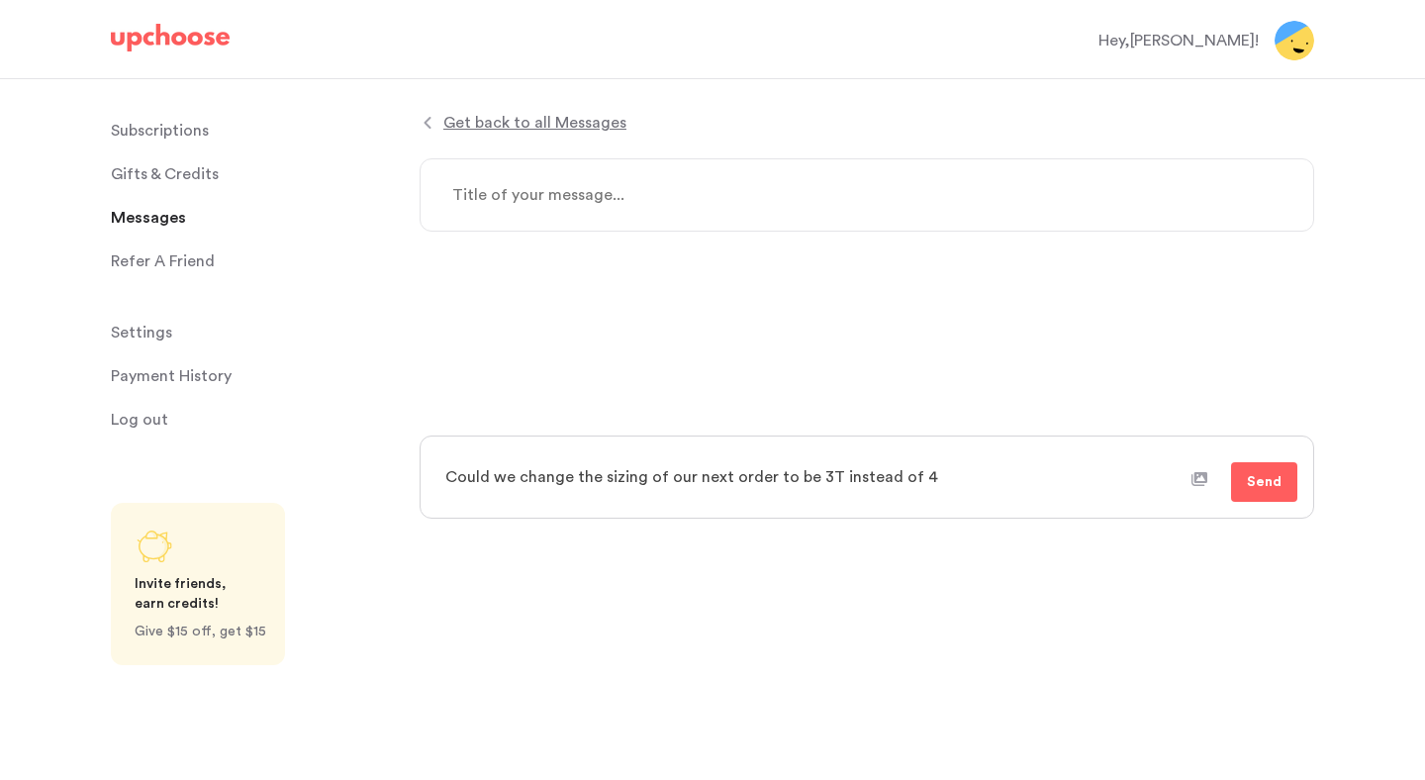
type textarea "Could we change the sizing of our next order to be 3T instead of 4T"
type textarea "x"
type textarea "Could we change the sizing of our next order to be 3T instead of 4T?"
click at [1276, 485] on span "Send" at bounding box center [1264, 482] width 35 height 24
type textarea "x"
